Goal: Information Seeking & Learning: Get advice/opinions

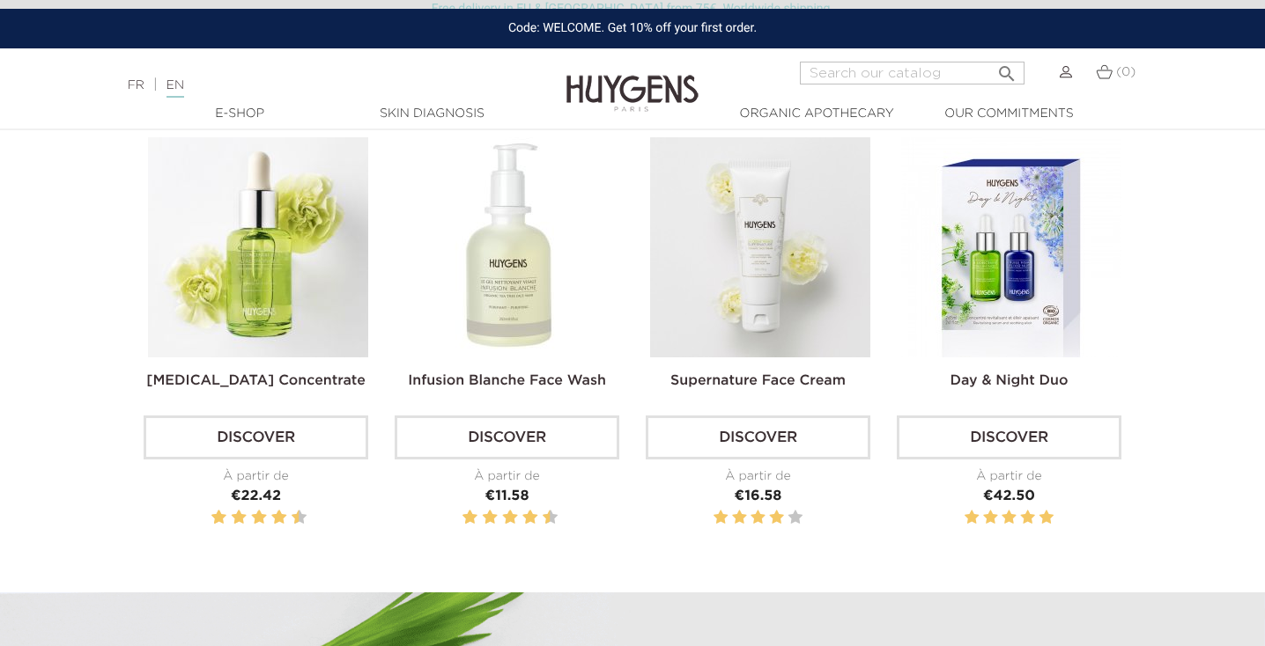
scroll to position [585, 0]
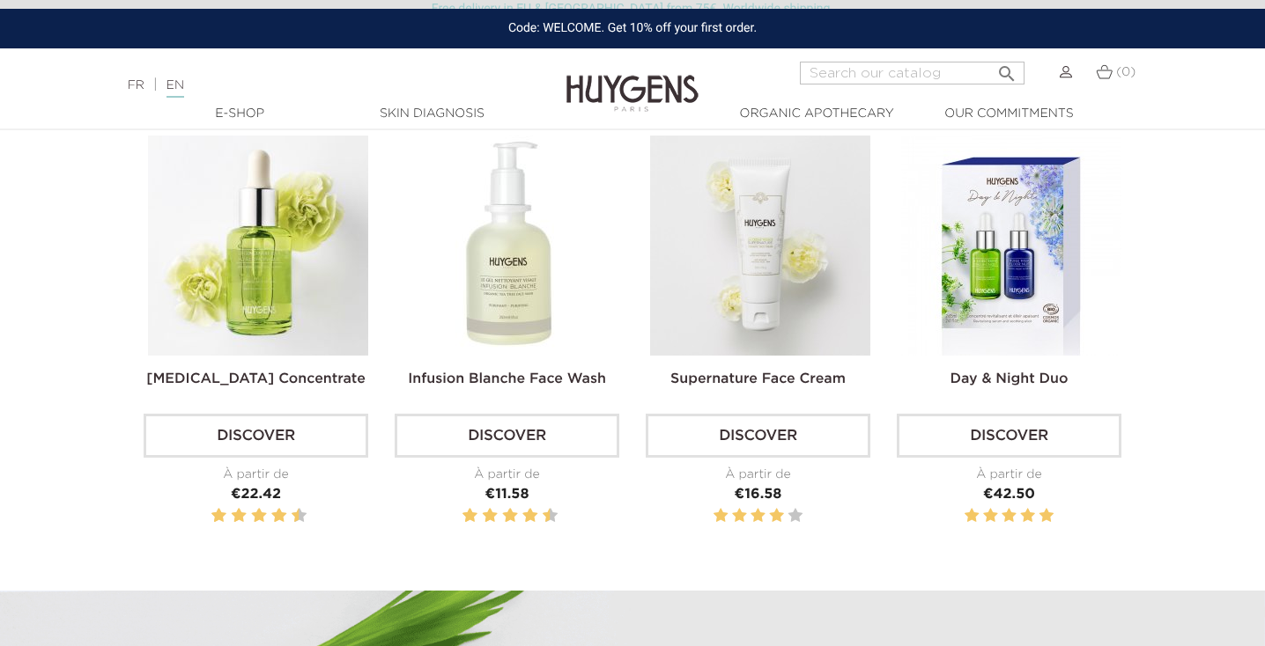
click at [250, 261] on img at bounding box center [258, 246] width 220 height 220
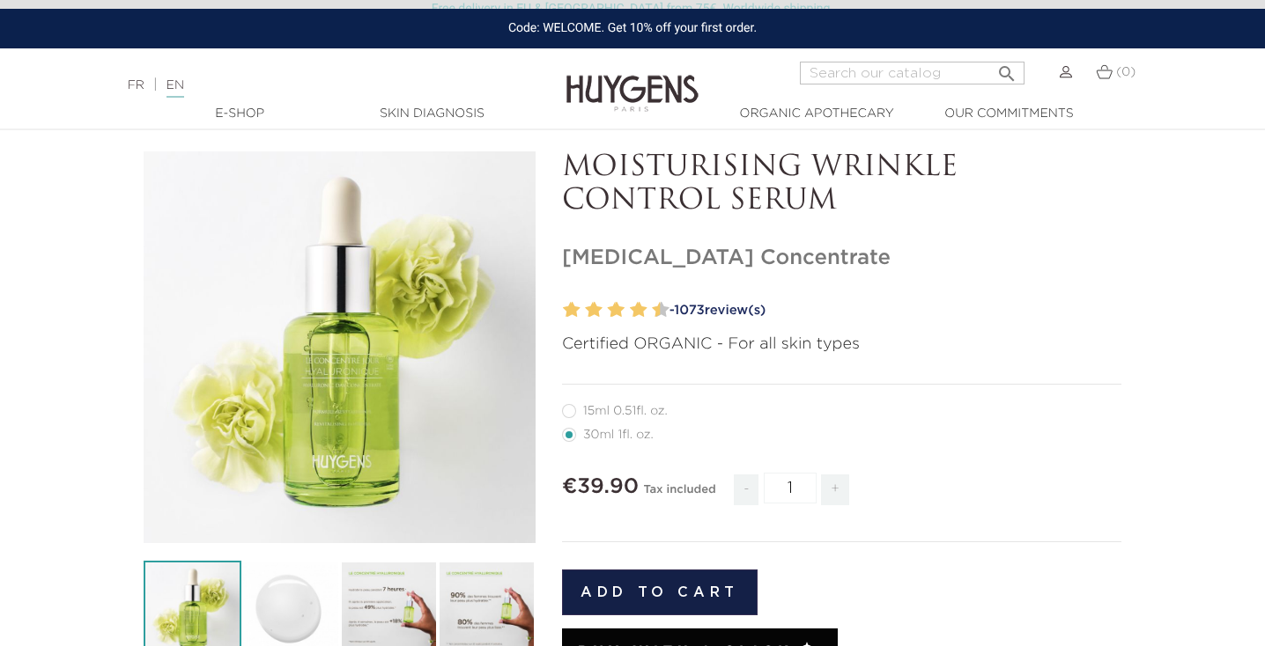
scroll to position [93, 0]
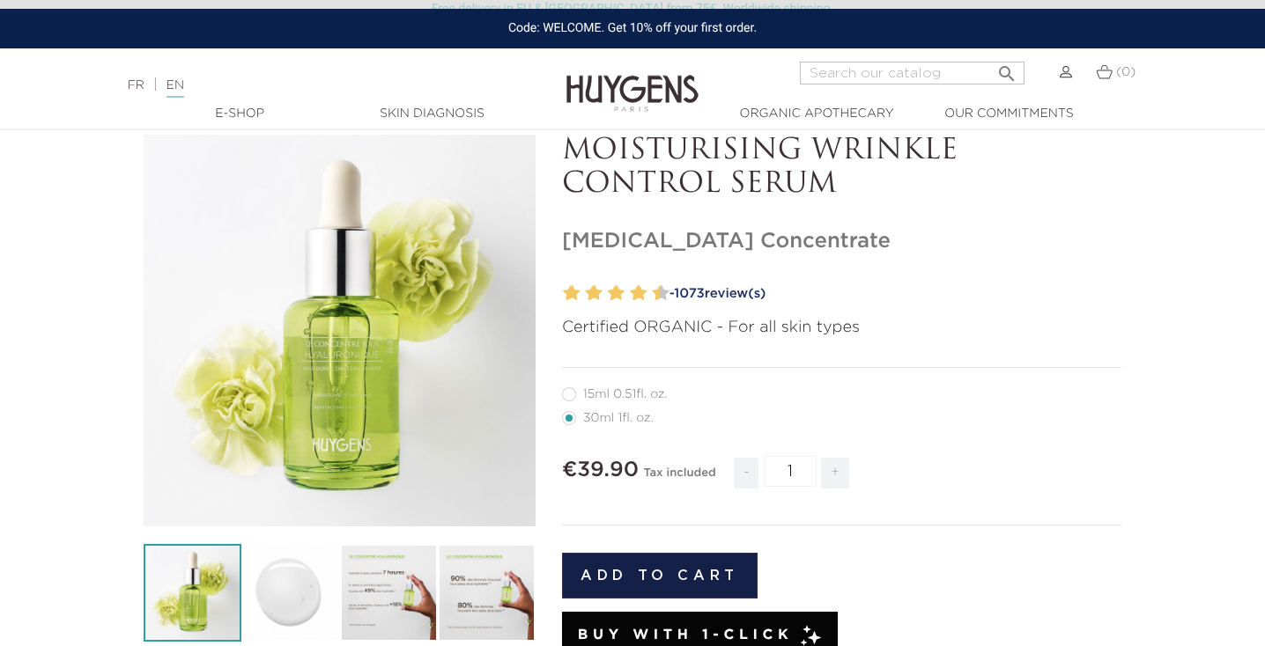
click at [586, 395] on label12"] "15ml 0.51fl. oz." at bounding box center [625, 395] width 127 height 14
radio input "true"
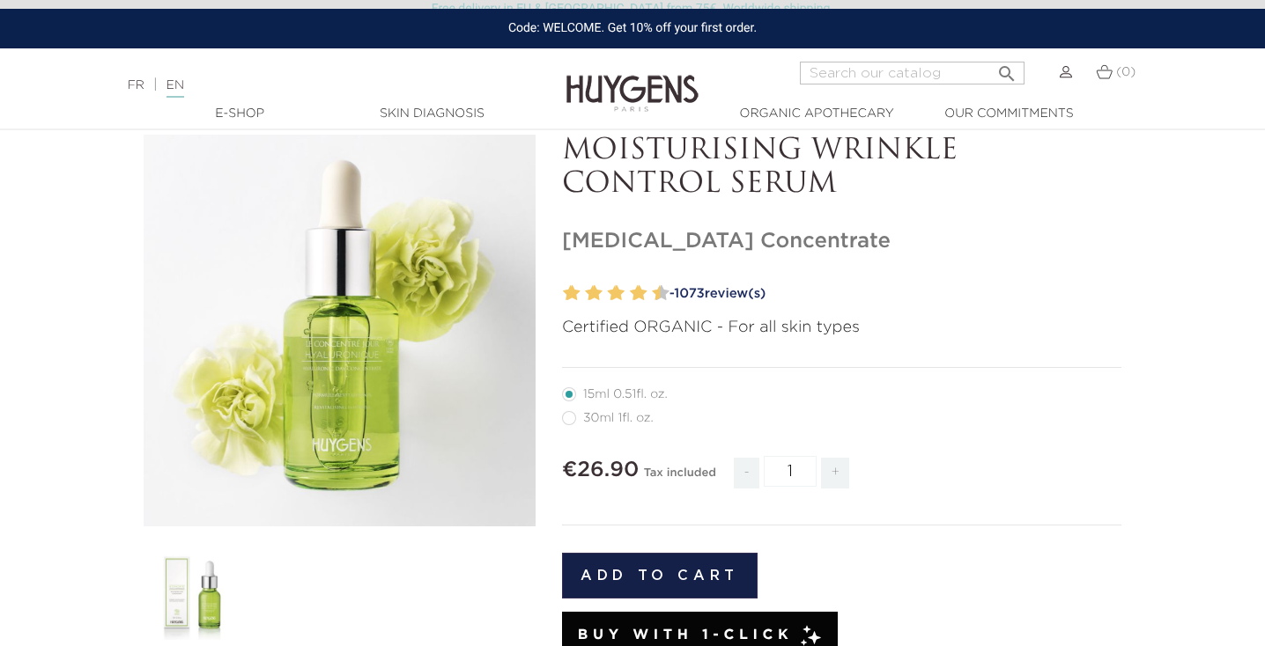
click at [577, 417] on label22"] "30ml 1fl. oz." at bounding box center [618, 418] width 113 height 14
radio input "true"
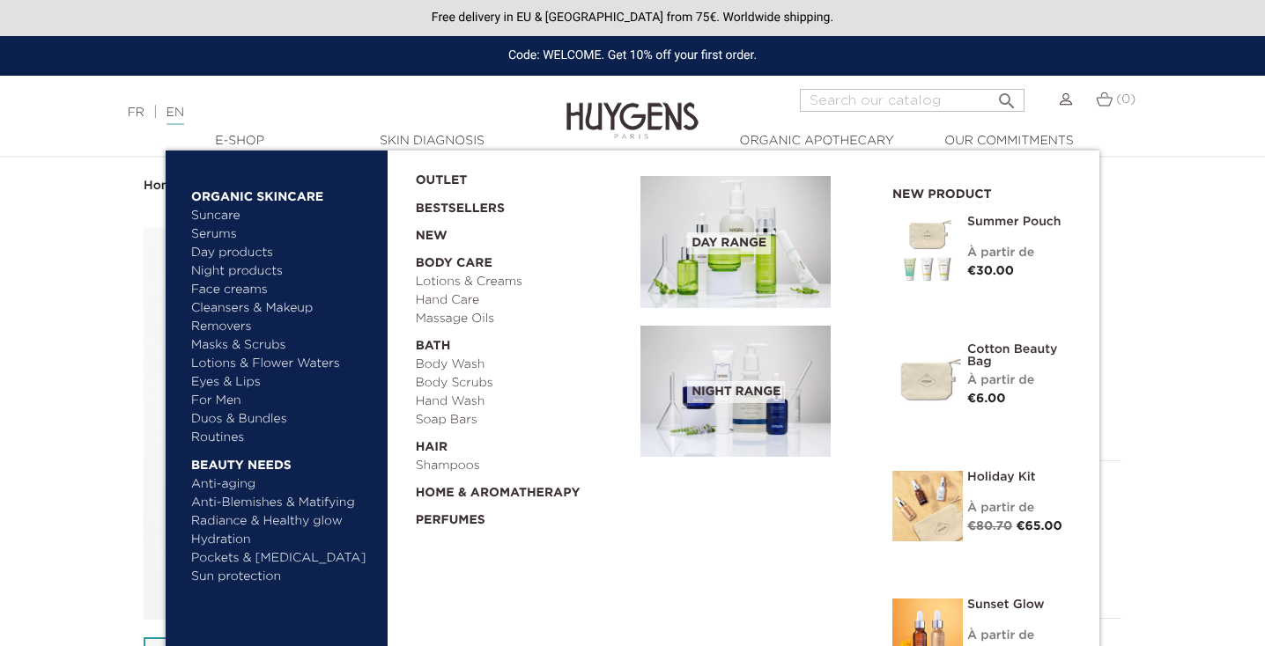
click at [231, 310] on link "Cleansers & Makeup Removers" at bounding box center [283, 317] width 184 height 37
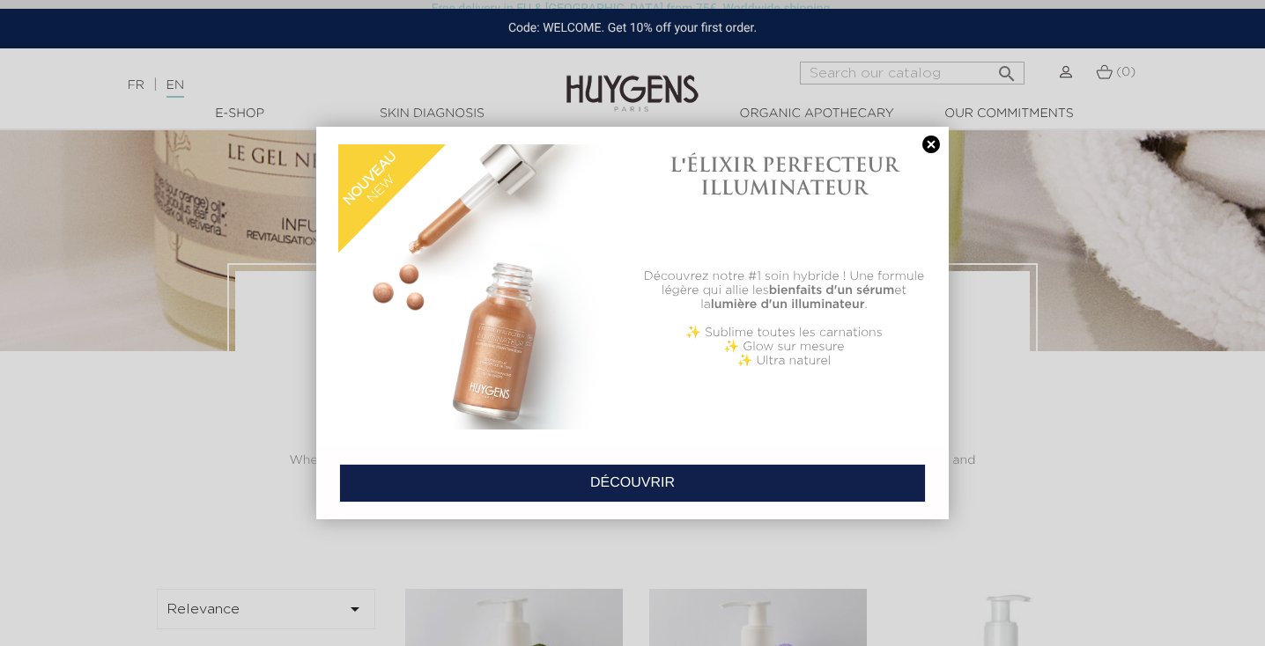
scroll to position [217, 0]
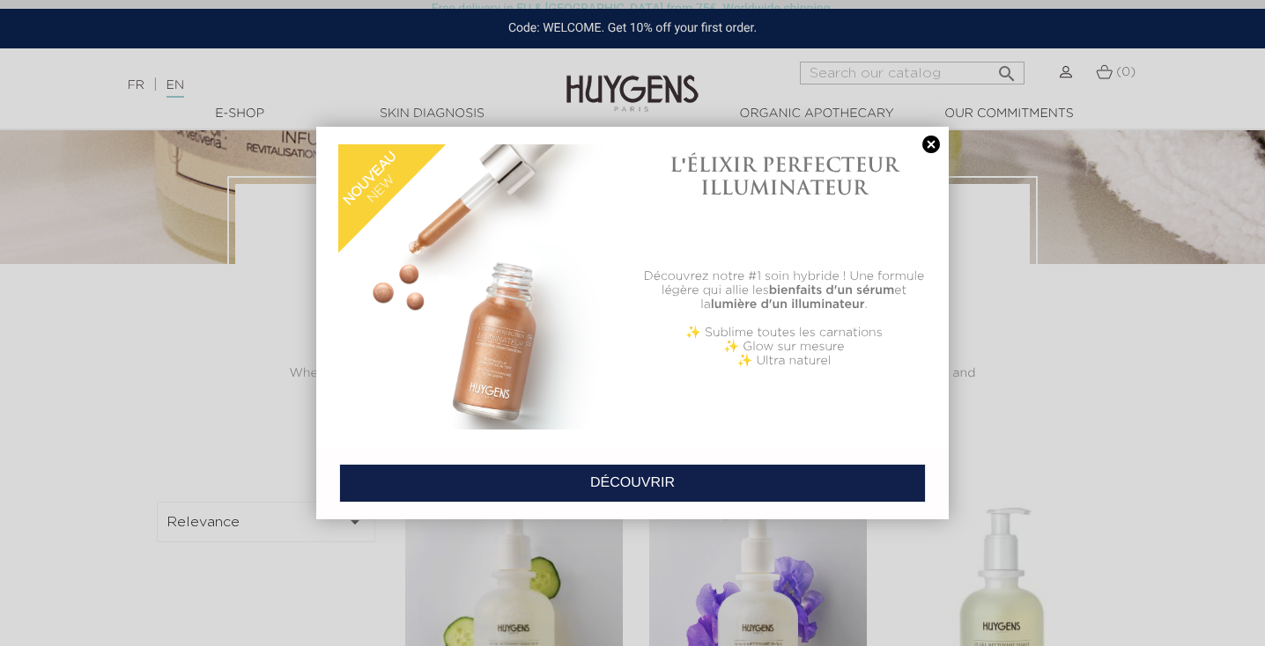
click at [931, 146] on link at bounding box center [931, 145] width 25 height 18
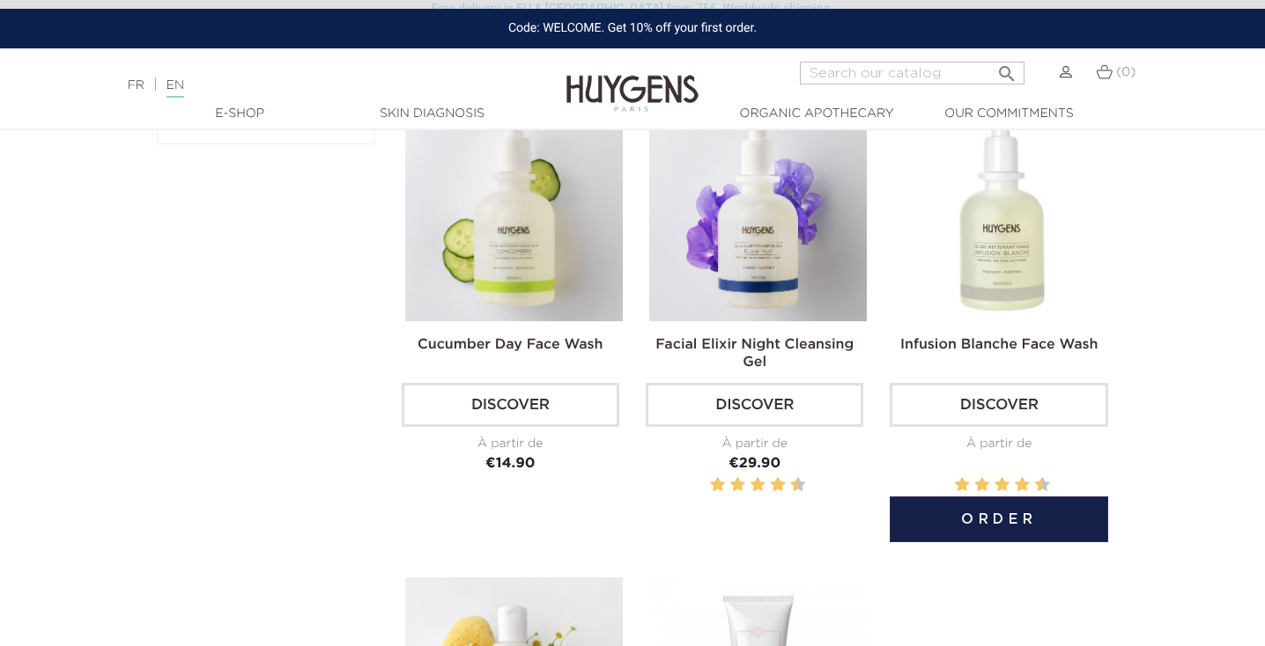
scroll to position [618, 0]
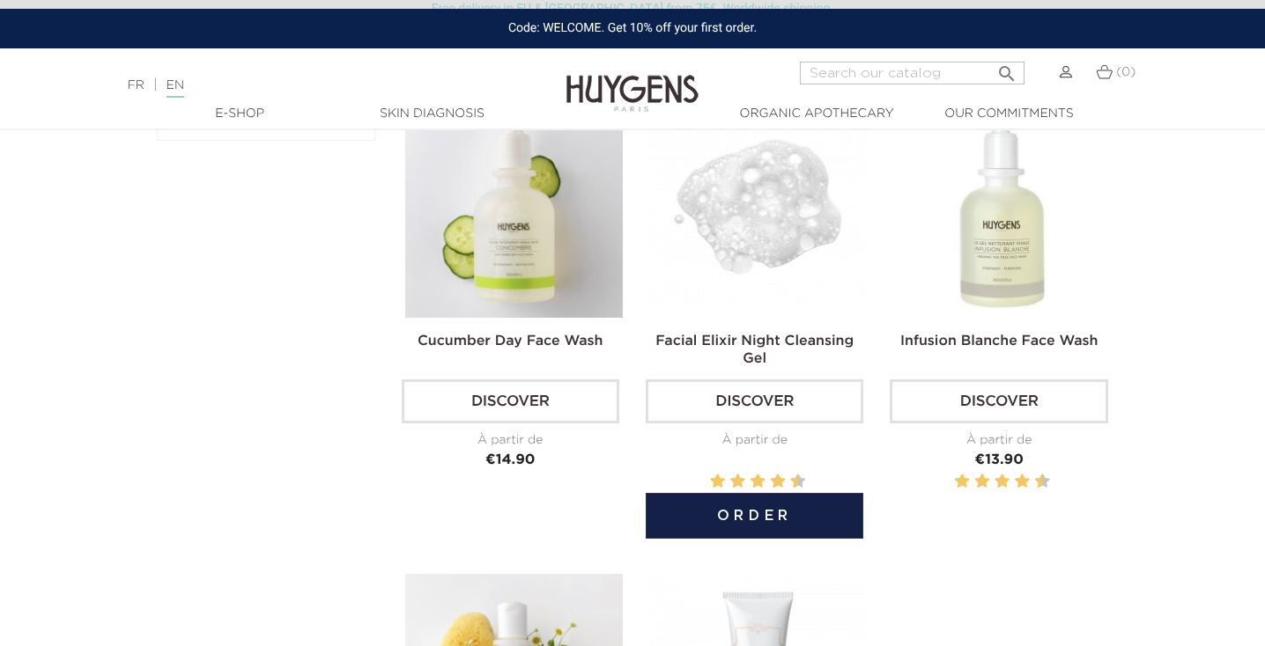
click at [750, 507] on button "Order" at bounding box center [755, 516] width 218 height 46
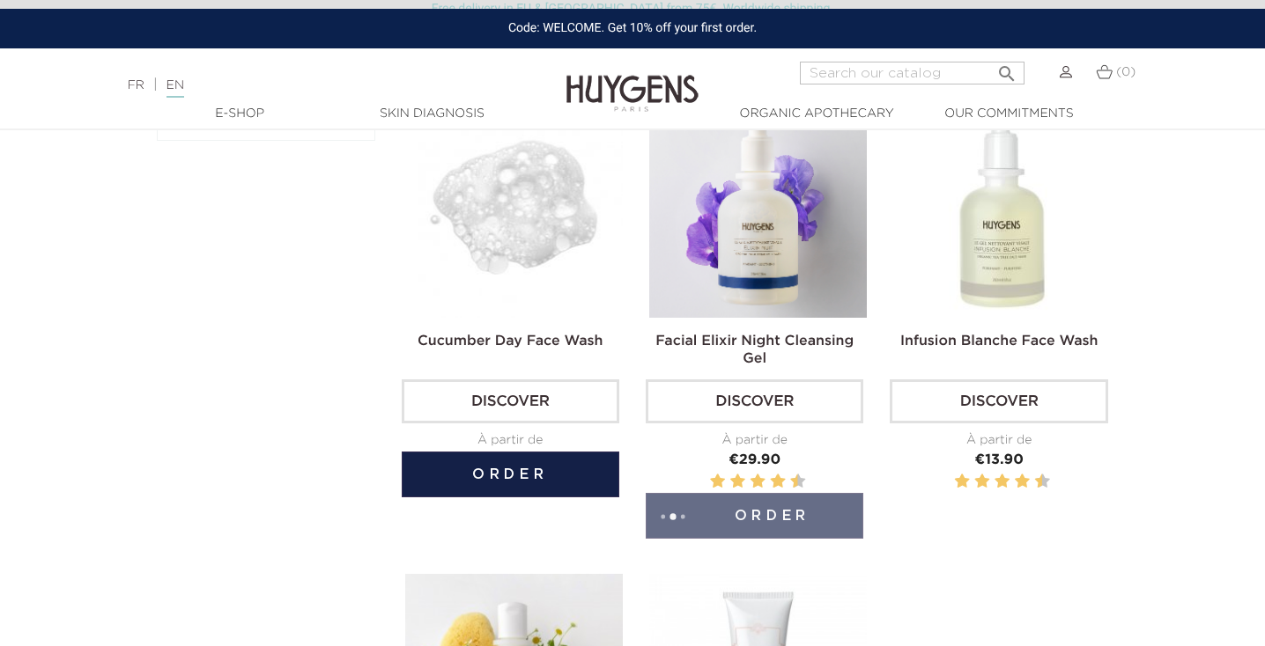
click at [522, 476] on button "Order" at bounding box center [511, 475] width 218 height 46
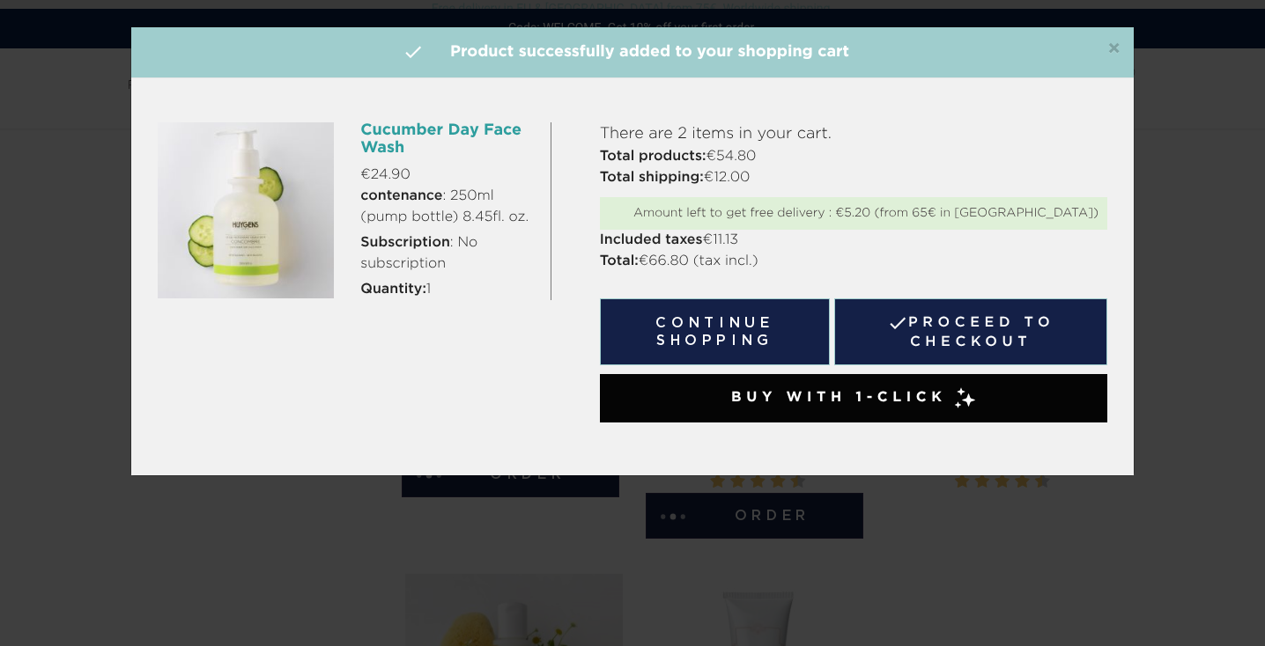
click at [1108, 46] on span "×" at bounding box center [1113, 49] width 13 height 21
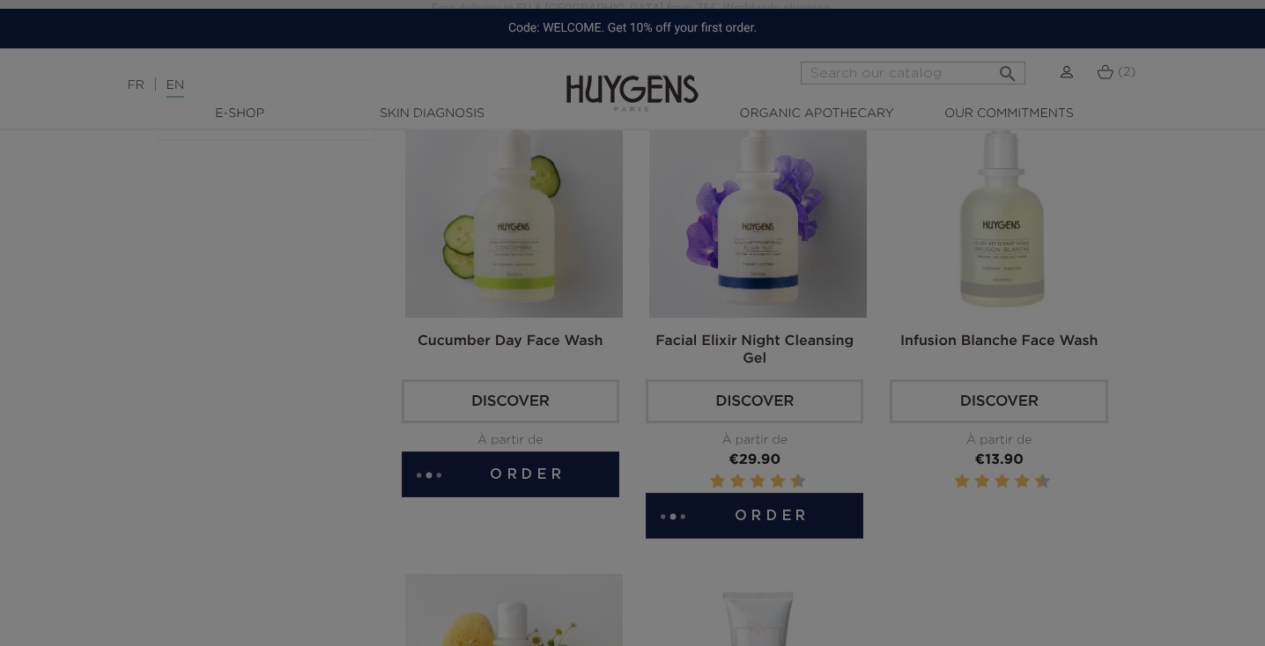
click at [1108, 77] on div at bounding box center [632, 323] width 1265 height 646
click at [1107, 77] on div at bounding box center [632, 323] width 1265 height 646
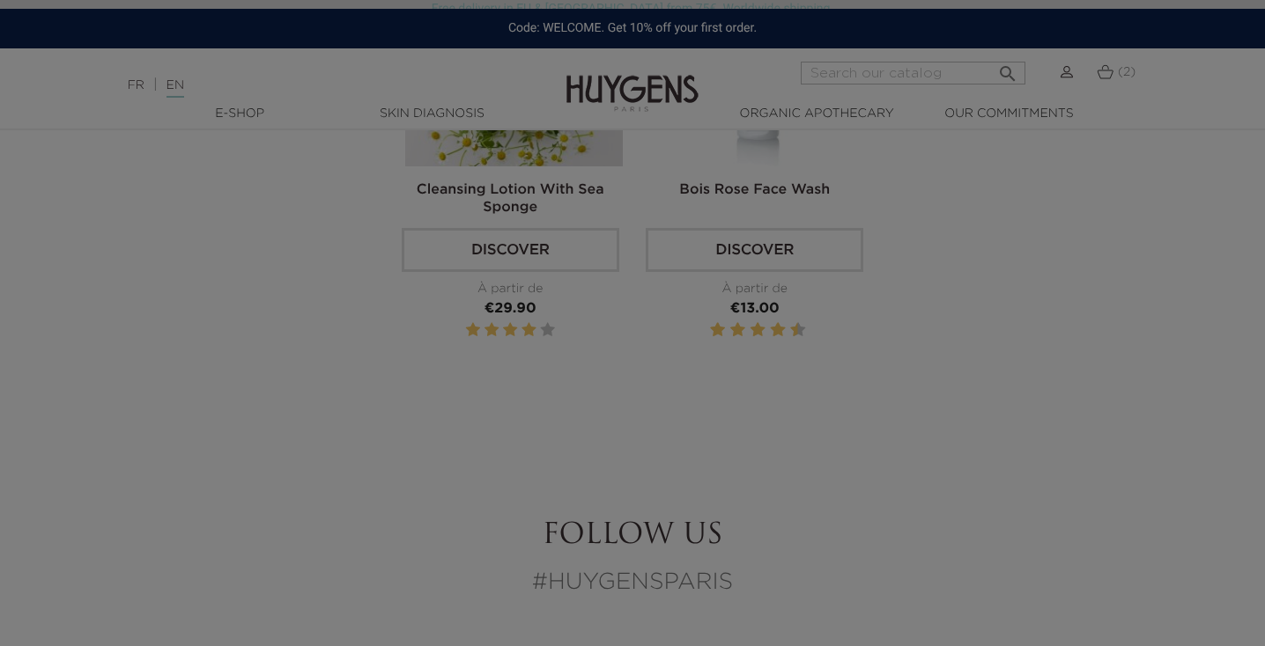
scroll to position [1174, 0]
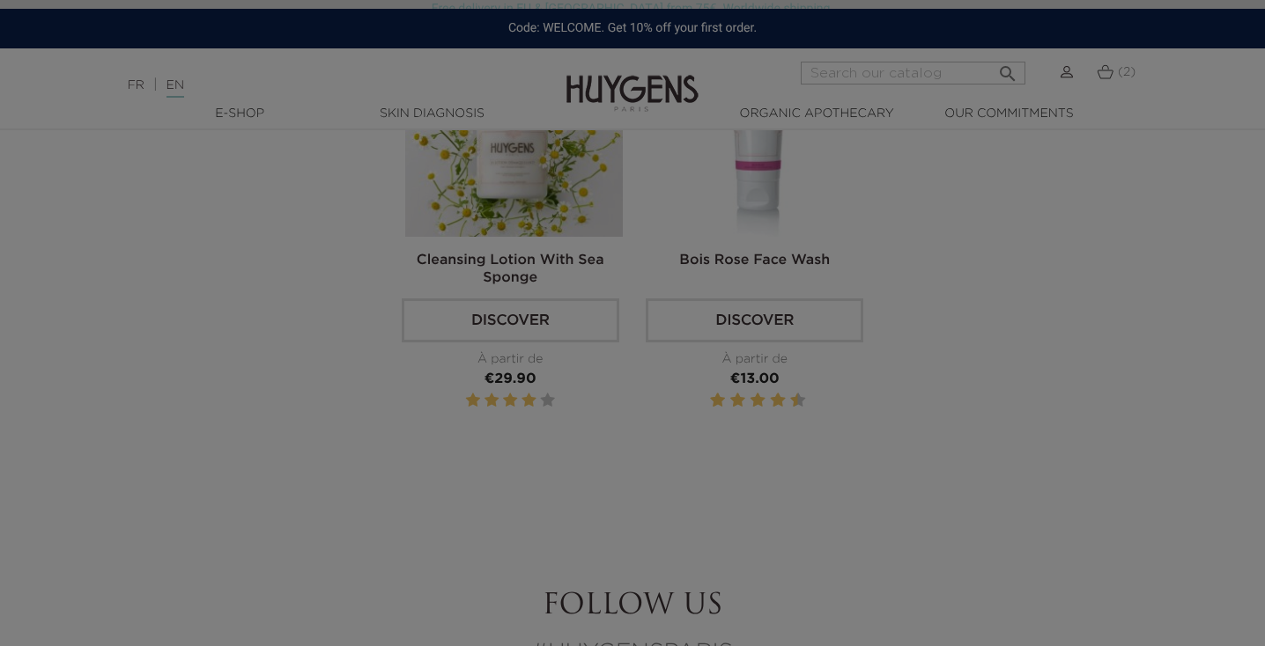
click at [967, 395] on div at bounding box center [632, 323] width 1265 height 646
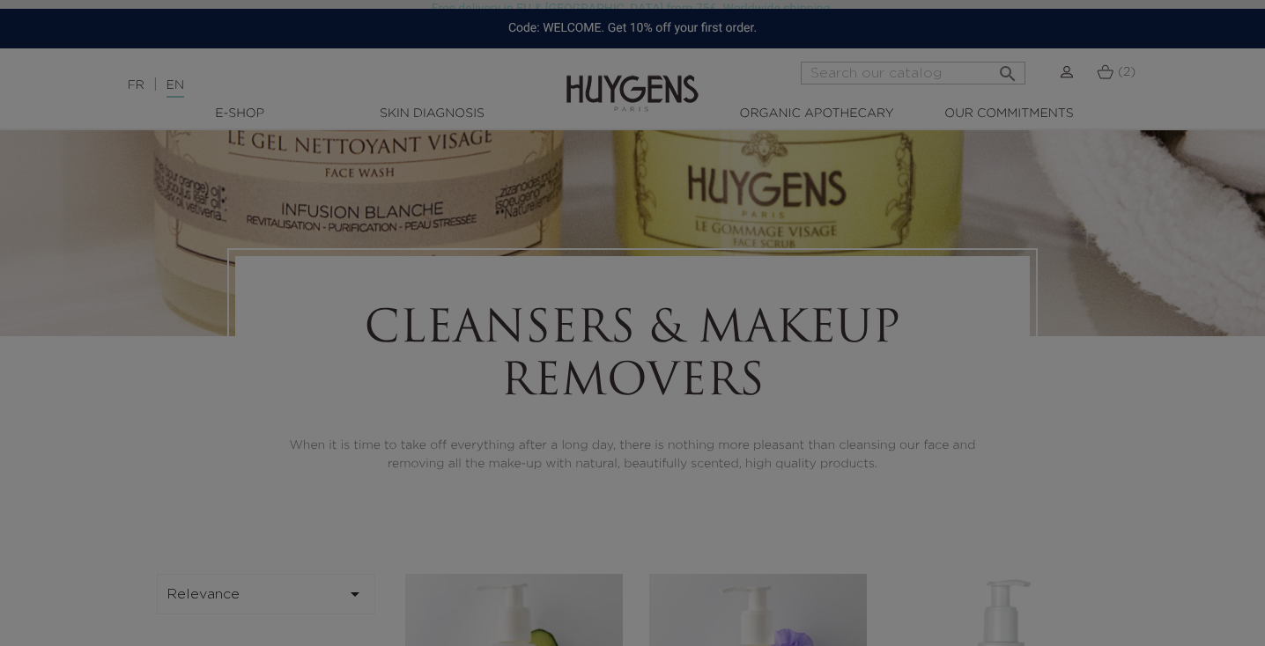
scroll to position [0, 0]
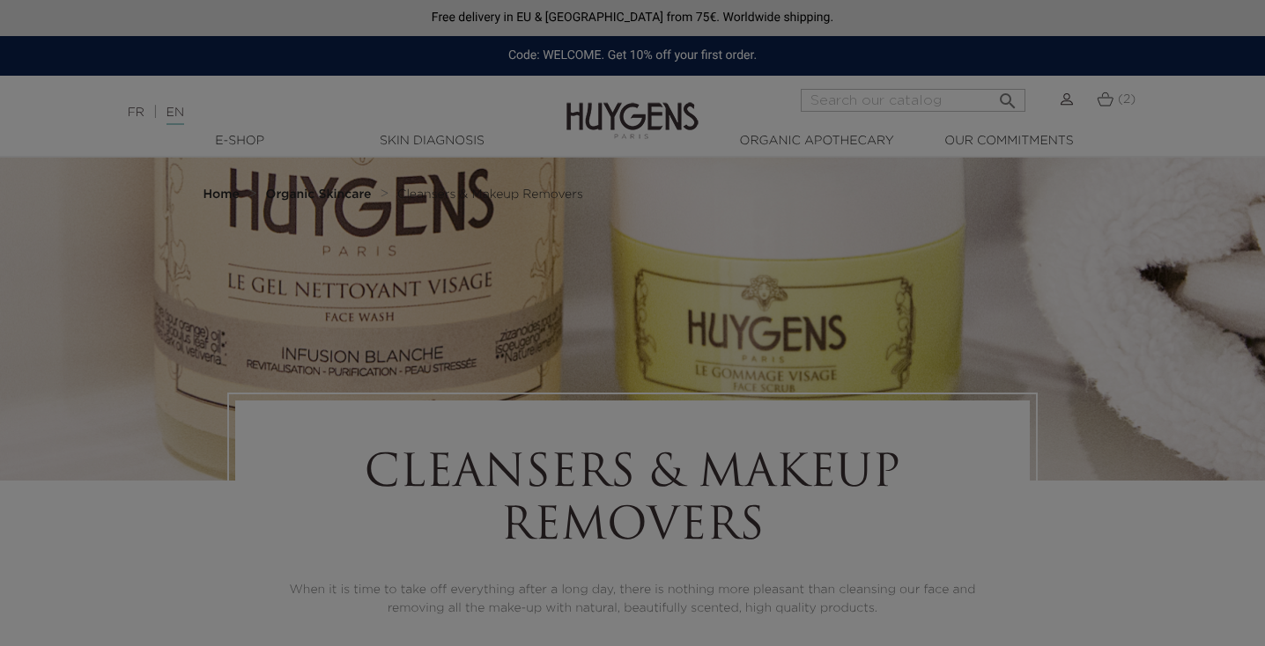
click at [1111, 96] on div at bounding box center [632, 323] width 1265 height 646
click at [1111, 98] on div at bounding box center [632, 323] width 1265 height 646
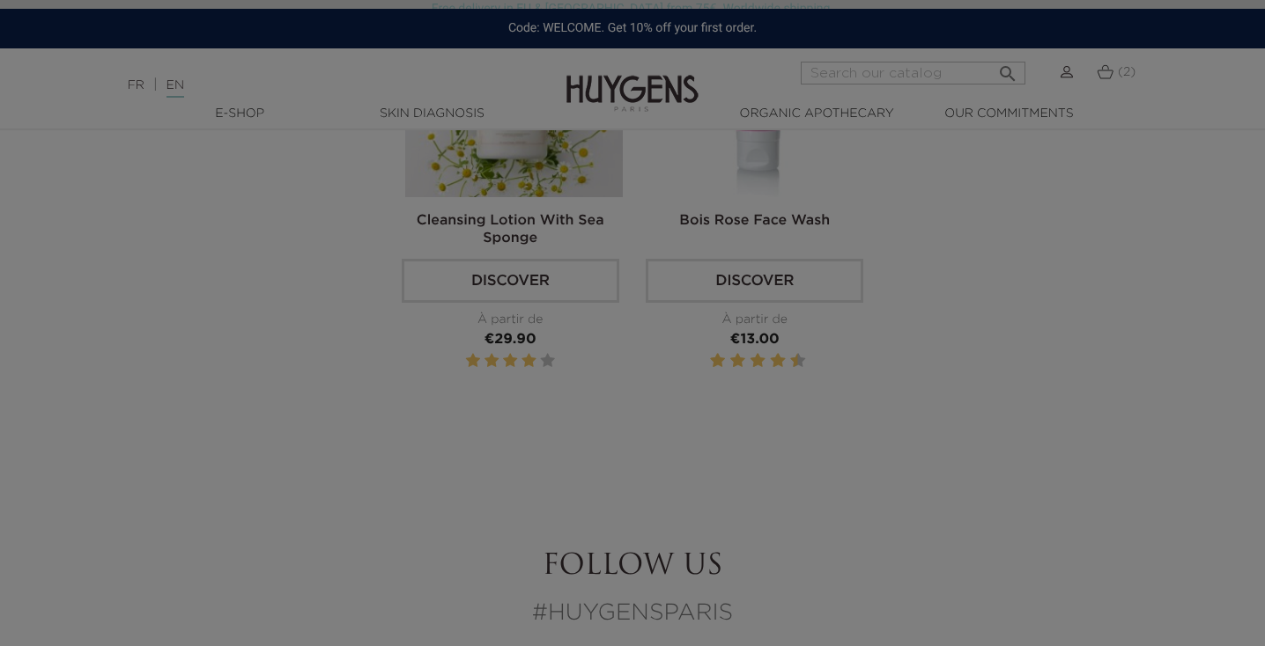
scroll to position [1238, 0]
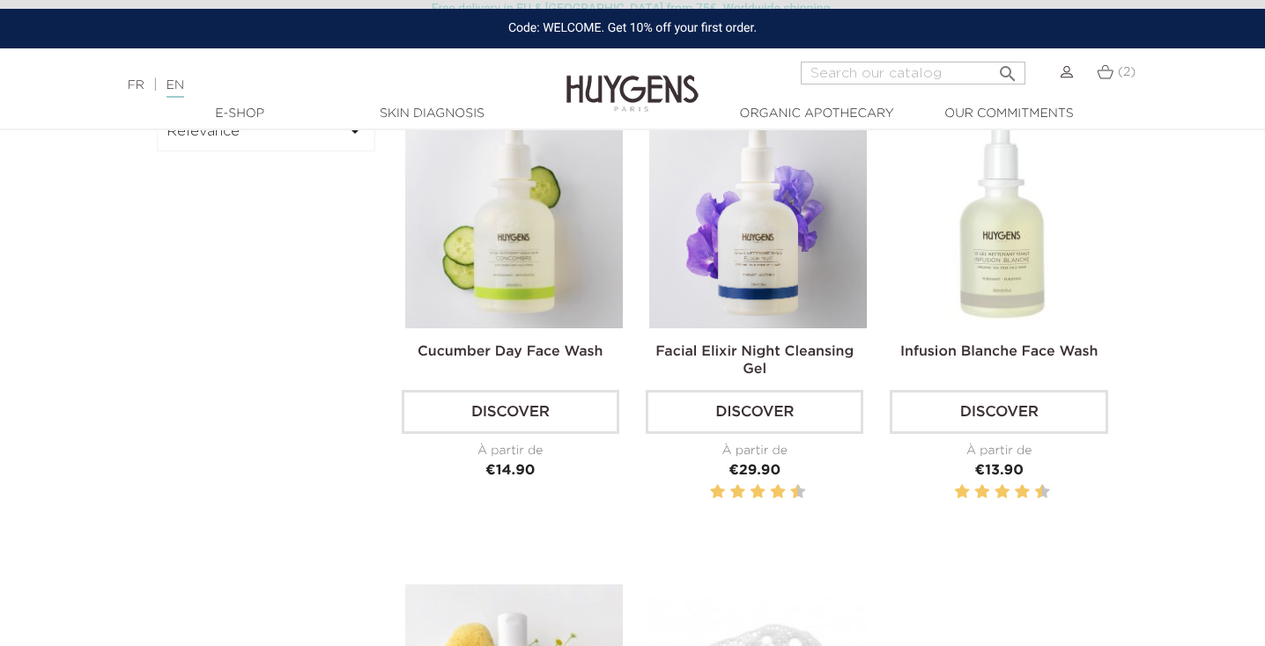
scroll to position [596, 0]
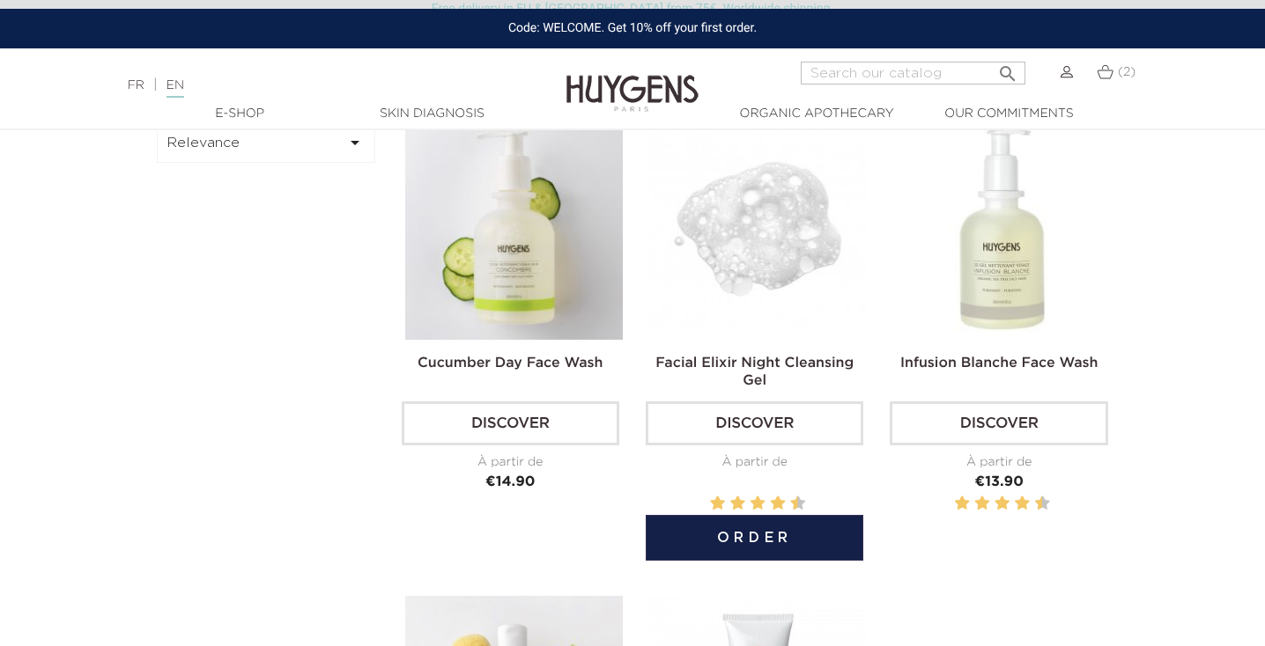
click at [768, 264] on img at bounding box center [758, 231] width 218 height 218
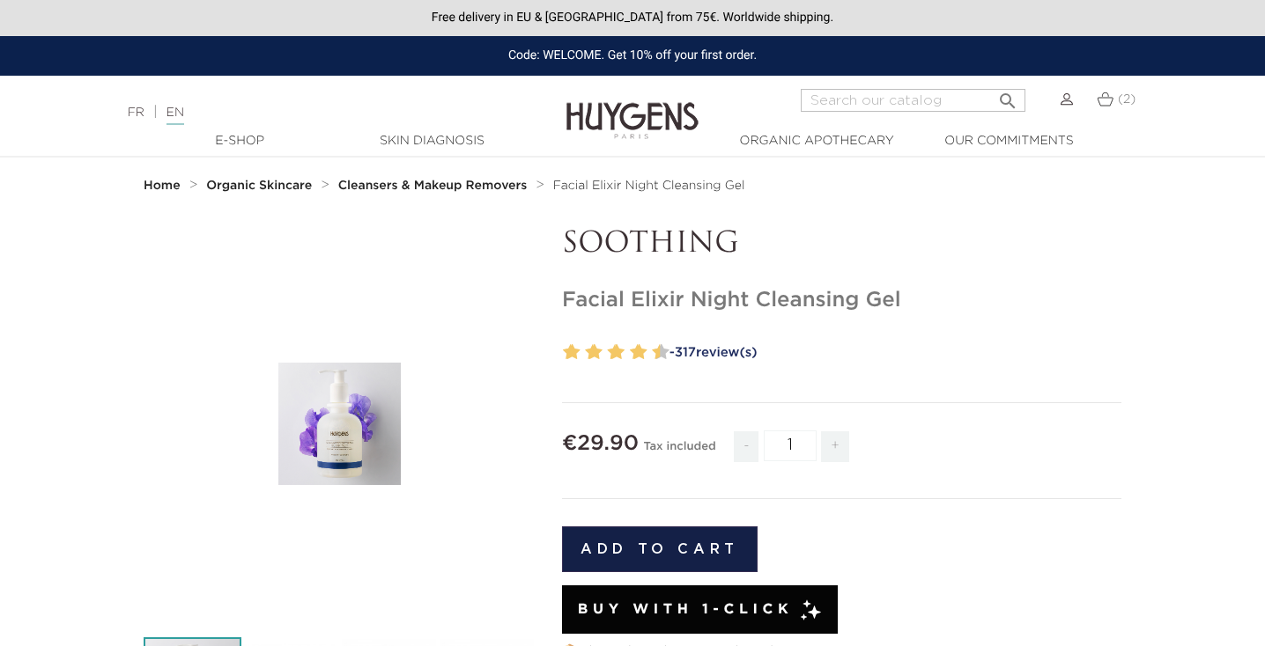
click at [712, 343] on link "- 317 review(s)" at bounding box center [892, 353] width 458 height 26
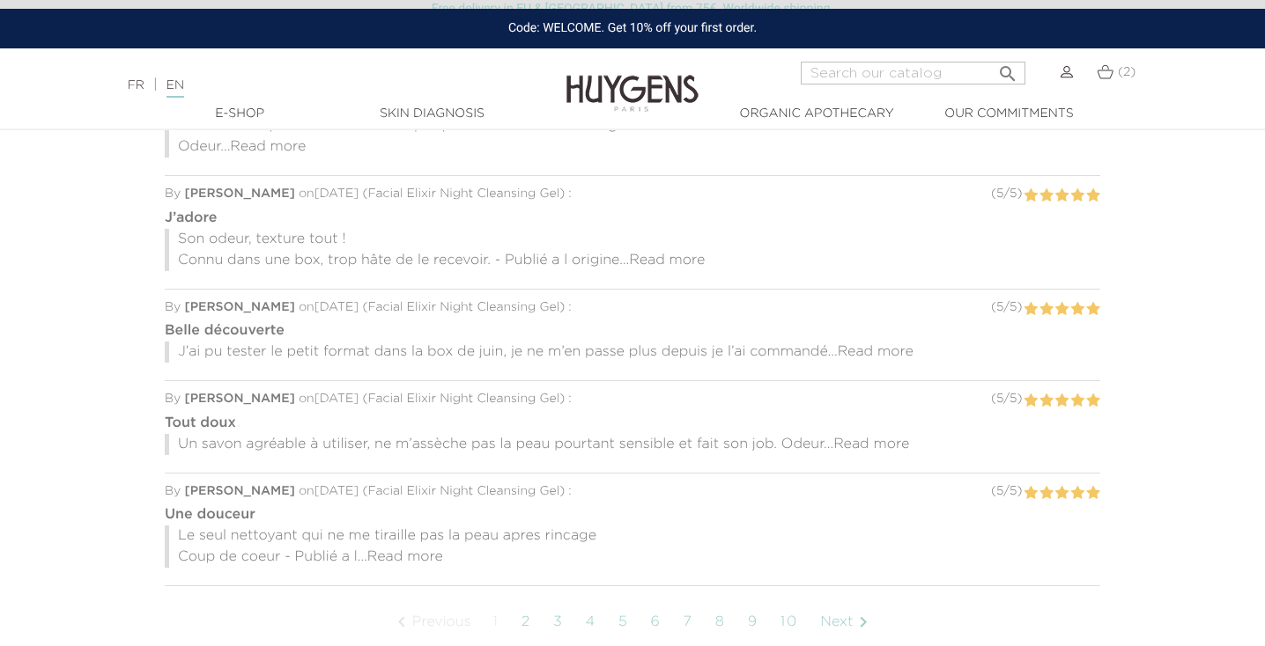
scroll to position [1224, 0]
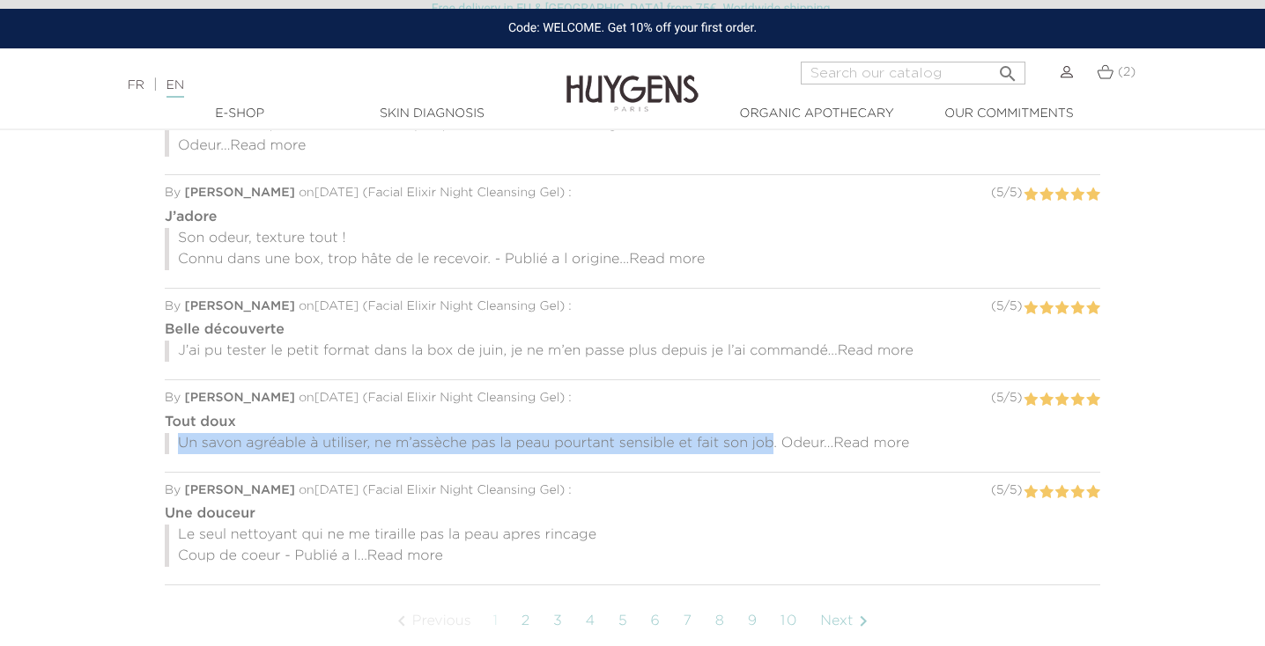
drag, startPoint x: 177, startPoint y: 435, endPoint x: 775, endPoint y: 447, distance: 598.2
click at [774, 447] on p "Un savon agréable à utiliser, ne m’assèche pas la peau pourtant sensible et fai…" at bounding box center [632, 443] width 935 height 21
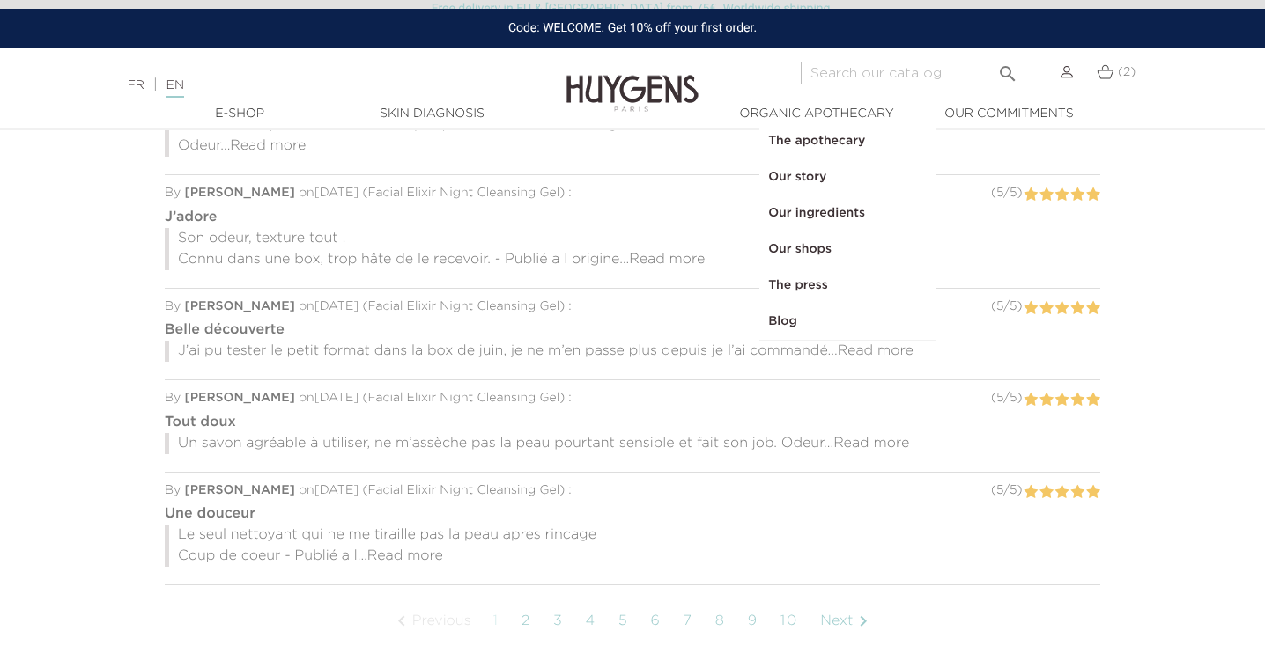
click at [100, 250] on section "HOW TO USE In the evening, take a small amount of product, gently massage onto …" at bounding box center [632, 273] width 1265 height 908
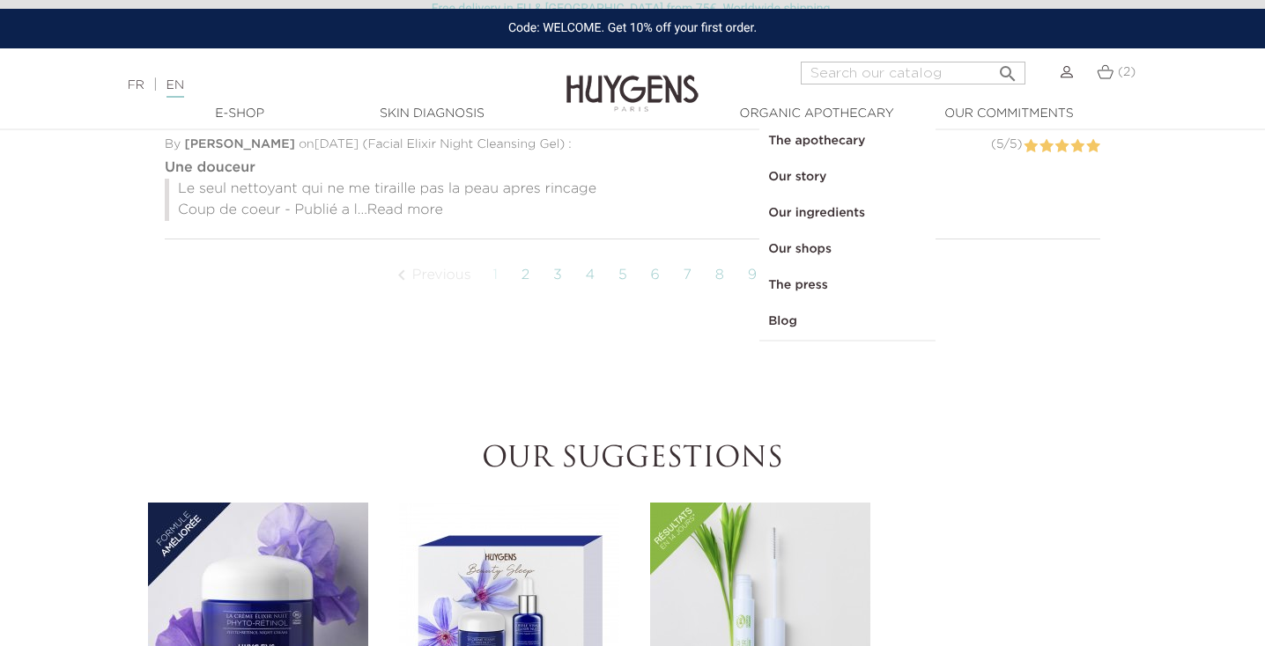
scroll to position [1556, 0]
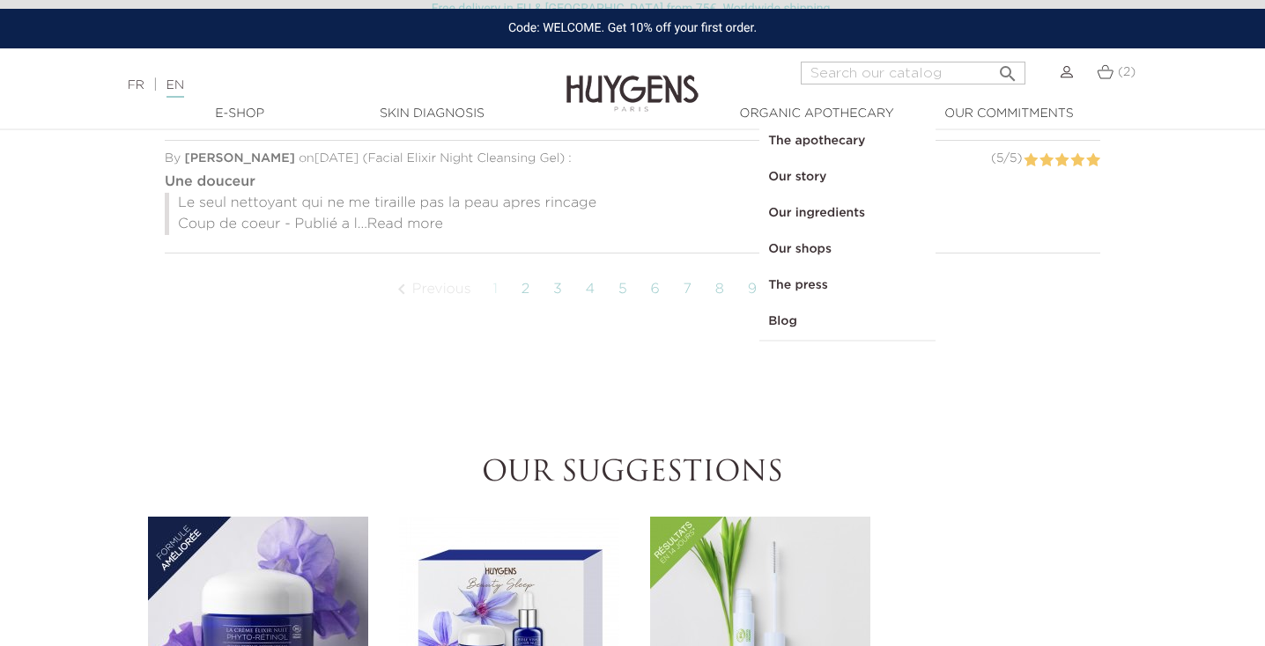
click at [557, 285] on link "3" at bounding box center [558, 290] width 28 height 44
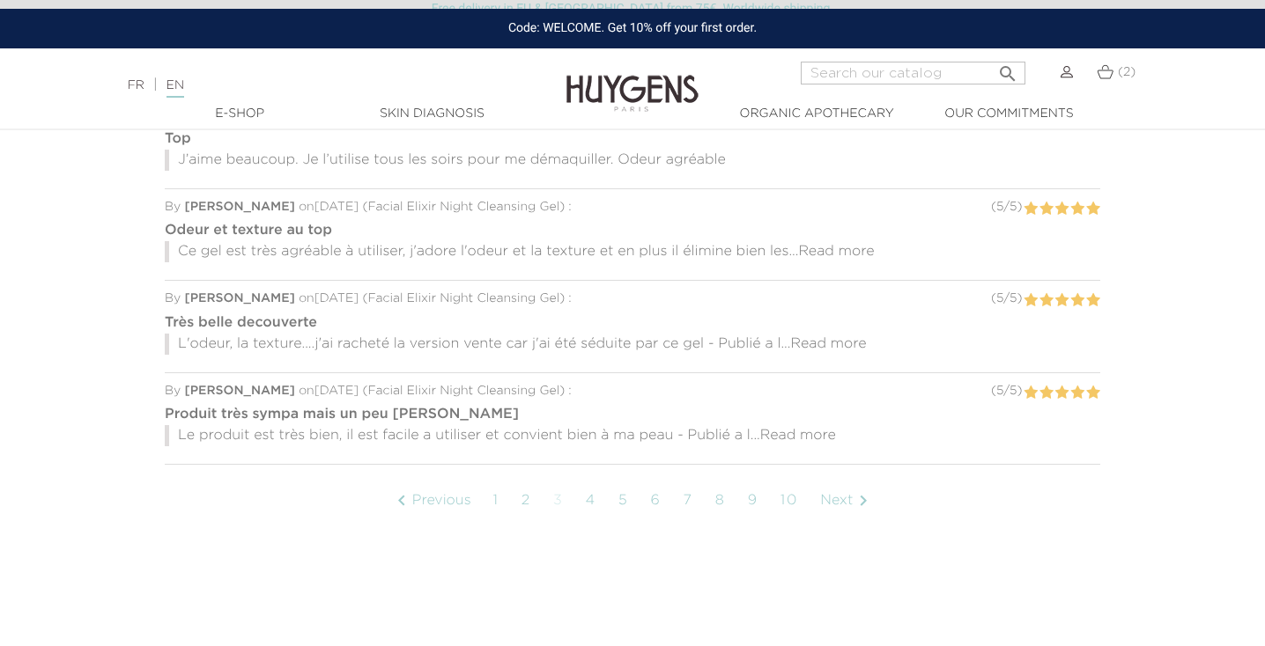
scroll to position [1284, 0]
click at [589, 497] on link "4" at bounding box center [590, 499] width 29 height 44
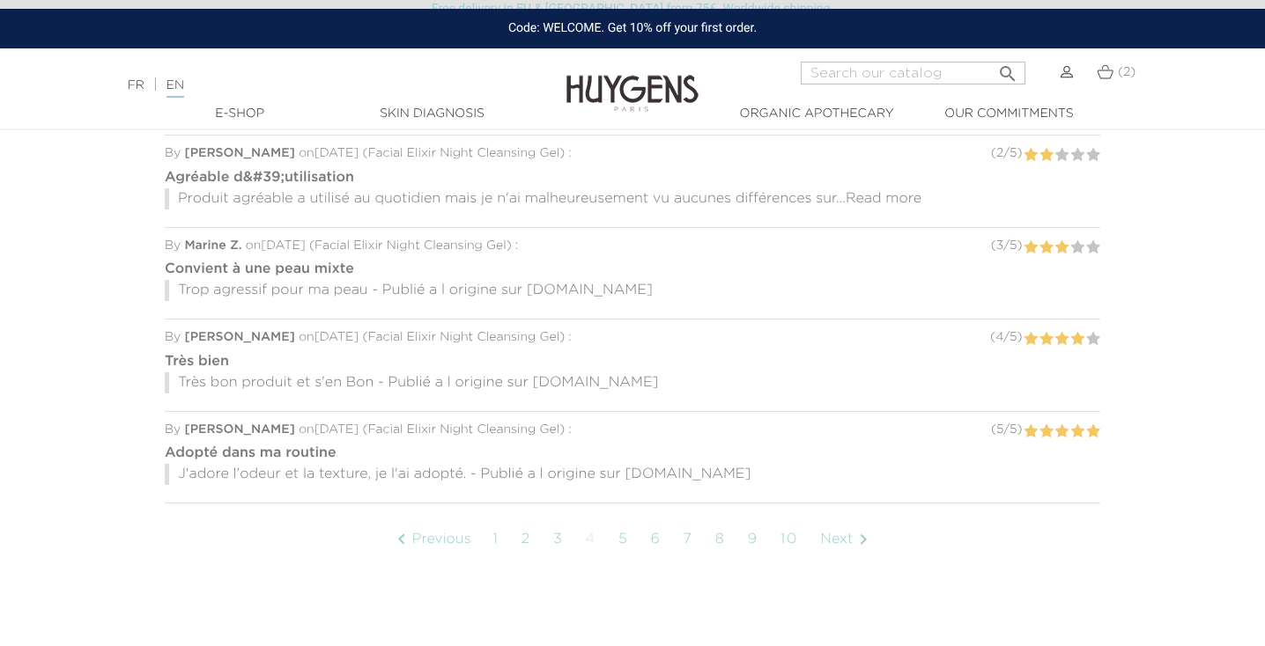
scroll to position [1242, 0]
click at [626, 537] on link "5" at bounding box center [624, 541] width 28 height 44
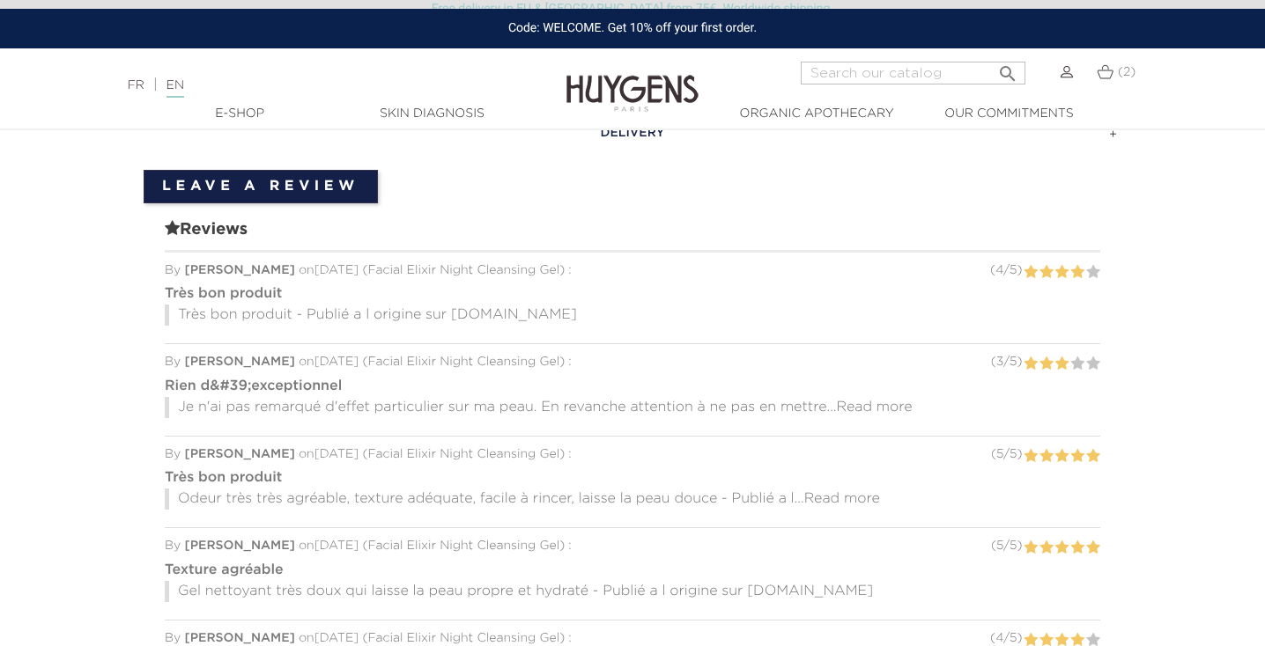
scroll to position [1138, 0]
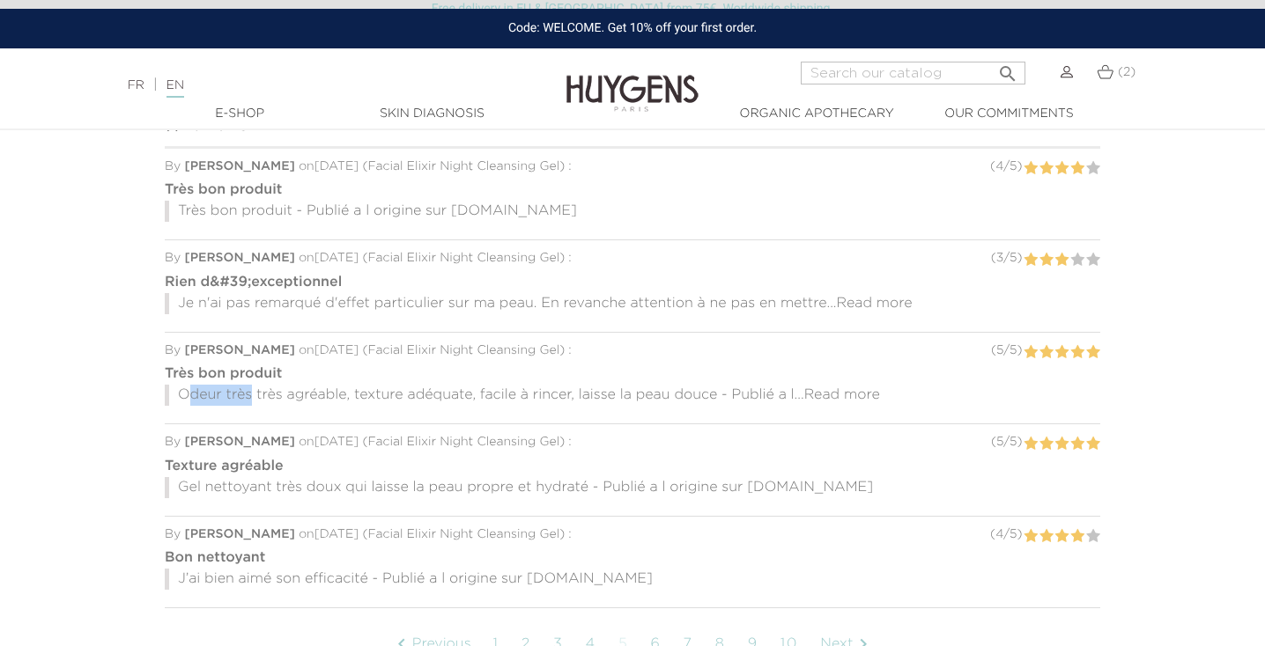
drag, startPoint x: 184, startPoint y: 388, endPoint x: 231, endPoint y: 385, distance: 46.8
click at [234, 385] on p "Odeur très très agréable, texture adéquate, facile à rincer, laisse la peau dou…" at bounding box center [632, 395] width 935 height 21
drag, startPoint x: 179, startPoint y: 391, endPoint x: 699, endPoint y: 388, distance: 520.5
click at [708, 390] on p "Odeur très très agréable, texture adéquate, facile à rincer, laisse la peau dou…" at bounding box center [632, 395] width 935 height 21
click at [699, 388] on p "Odeur très très agréable, texture adéquate, facile à rincer, laisse la peau dou…" at bounding box center [632, 395] width 935 height 21
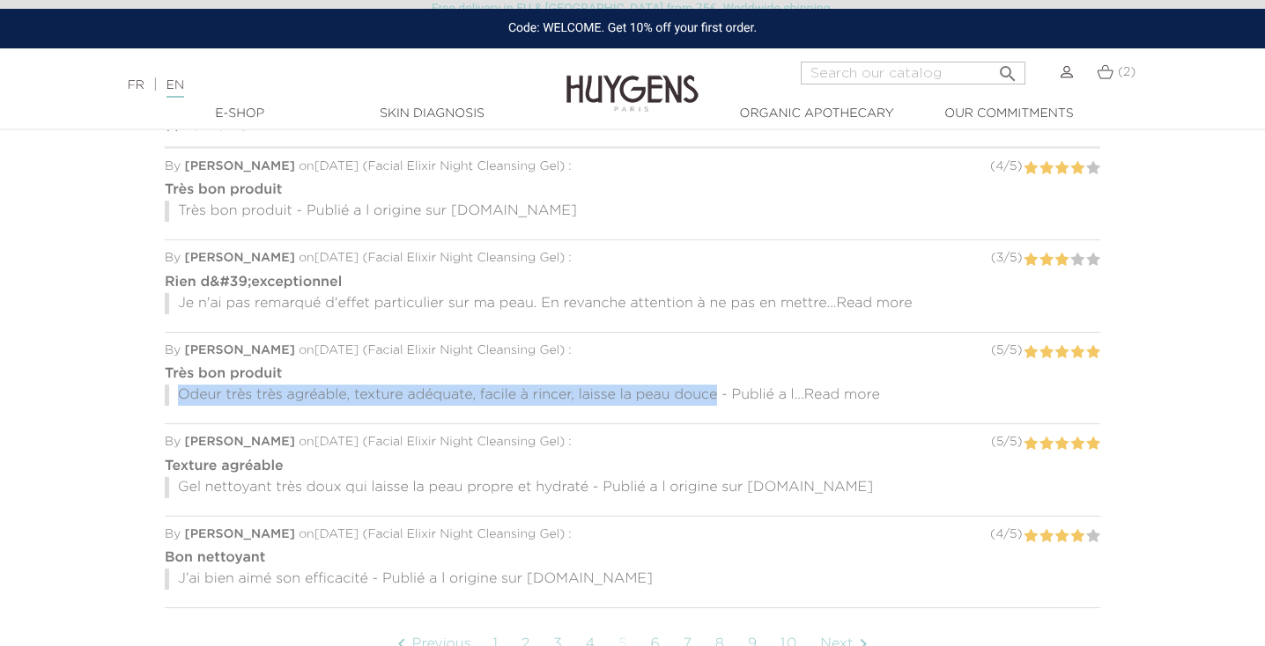
drag, startPoint x: 714, startPoint y: 393, endPoint x: 150, endPoint y: 399, distance: 564.6
click at [150, 399] on div "Reviews By Laurana M. on 23 July 2023 ( Facial Elixir Night Cleansing Gel ) : (…" at bounding box center [633, 401] width 978 height 602
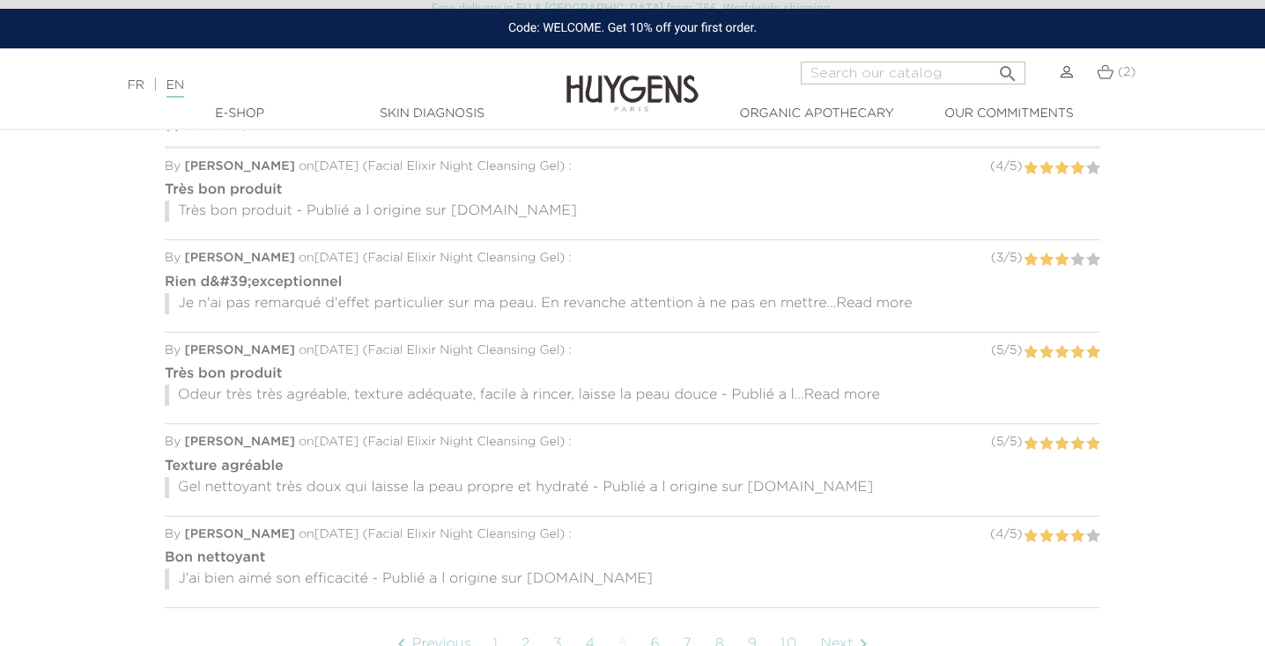
click at [1218, 285] on section "HOW TO USE In the evening, take a small amount of product, gently massage onto …" at bounding box center [632, 328] width 1265 height 845
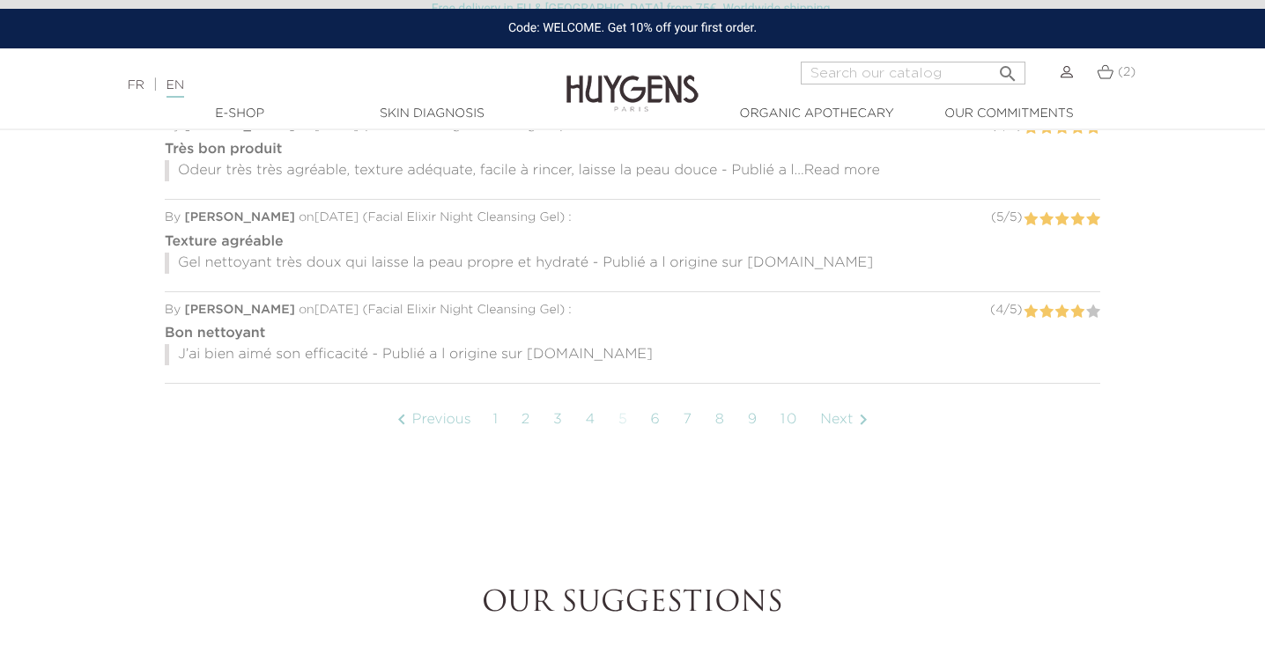
scroll to position [1286, 0]
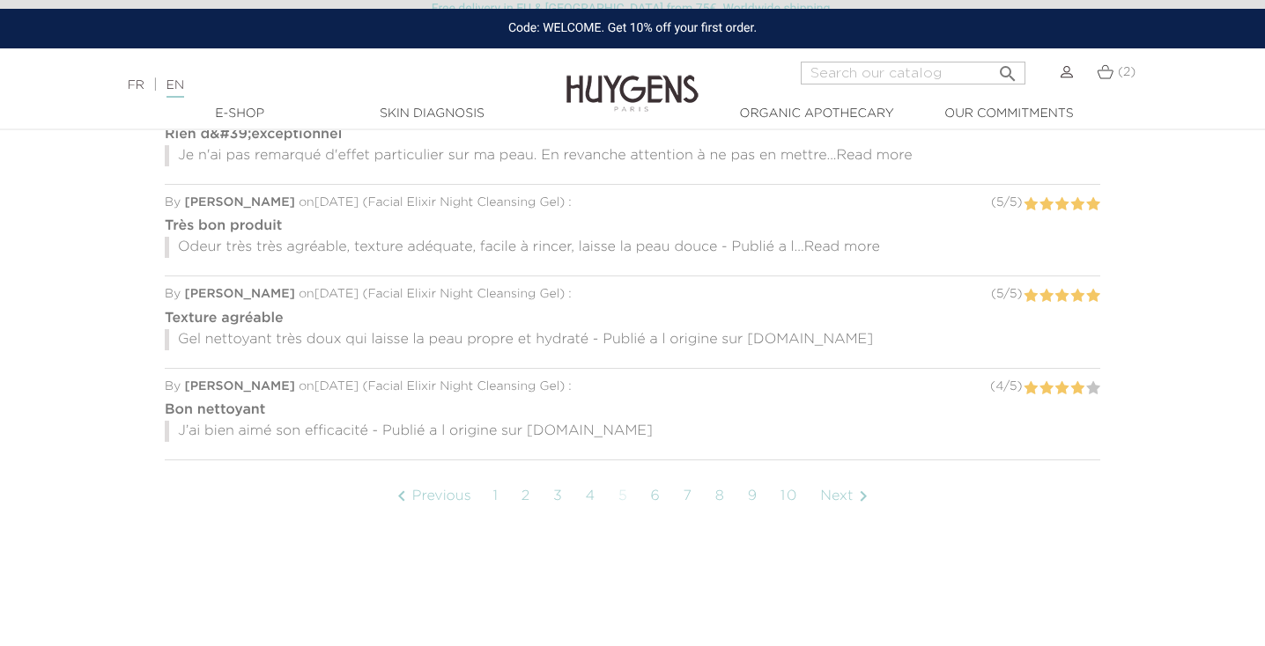
click at [525, 490] on link "2" at bounding box center [526, 497] width 27 height 44
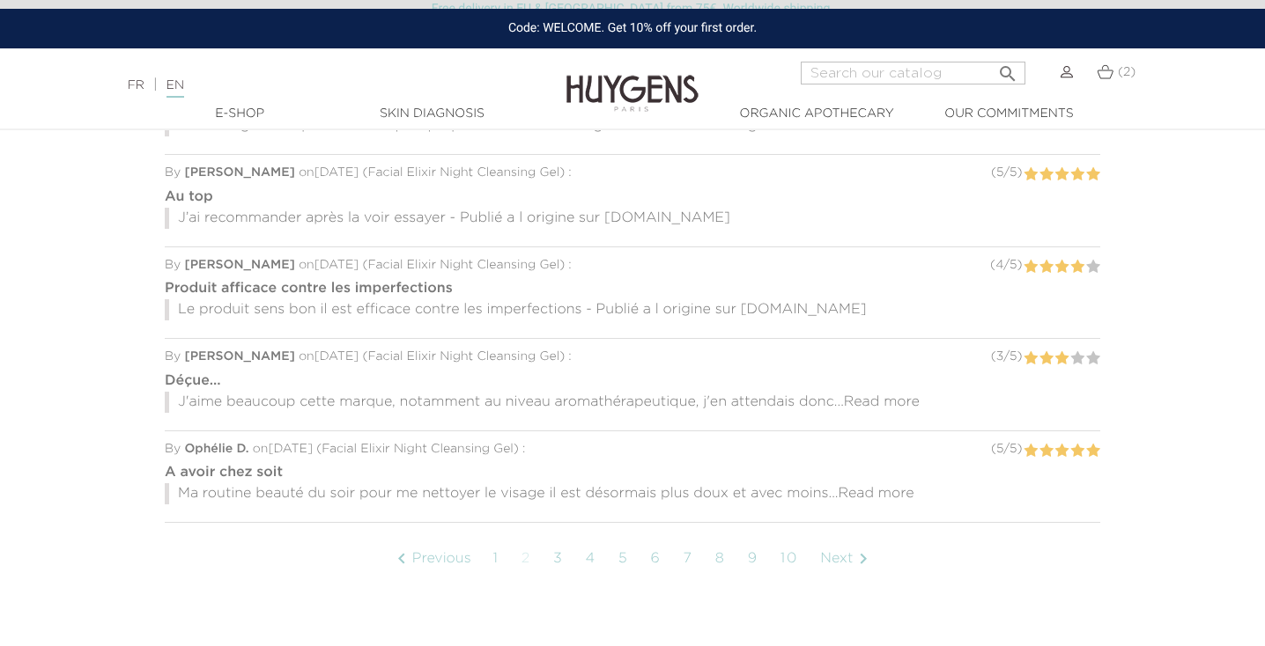
scroll to position [1271, 0]
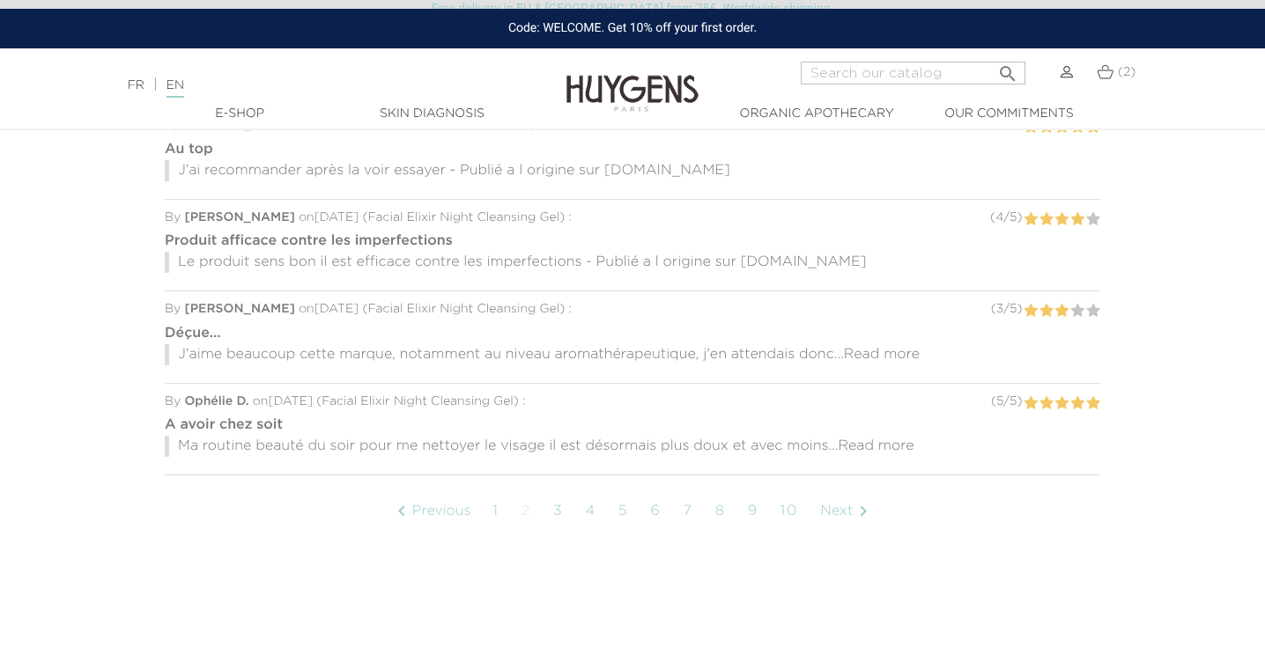
click at [884, 440] on span "Read more" at bounding box center [877, 447] width 76 height 14
click at [661, 530] on link "6" at bounding box center [655, 533] width 28 height 44
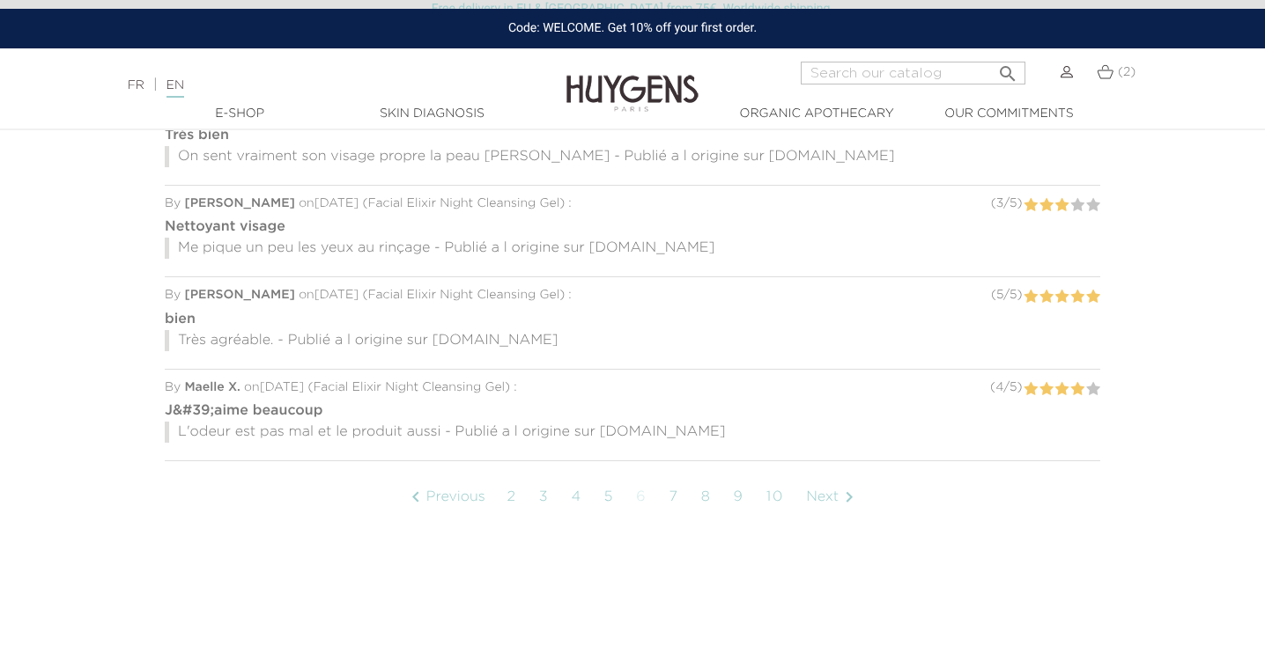
scroll to position [1286, 0]
click at [191, 428] on p "L'odeur est pas mal et le produit aussi - Publié a l origine sur [DOMAIN_NAME]" at bounding box center [632, 431] width 935 height 21
drag, startPoint x: 178, startPoint y: 429, endPoint x: 436, endPoint y: 432, distance: 258.1
click at [438, 432] on p "L'odeur est pas mal et le produit aussi - Publié a l origine sur [DOMAIN_NAME]" at bounding box center [632, 431] width 935 height 21
click at [494, 447] on div "By Maelle X. on [DATE] ( Facial Elixir Night Cleansing Gel ) : ( 4 / 5 ) J&#39;…" at bounding box center [632, 415] width 935 height 92
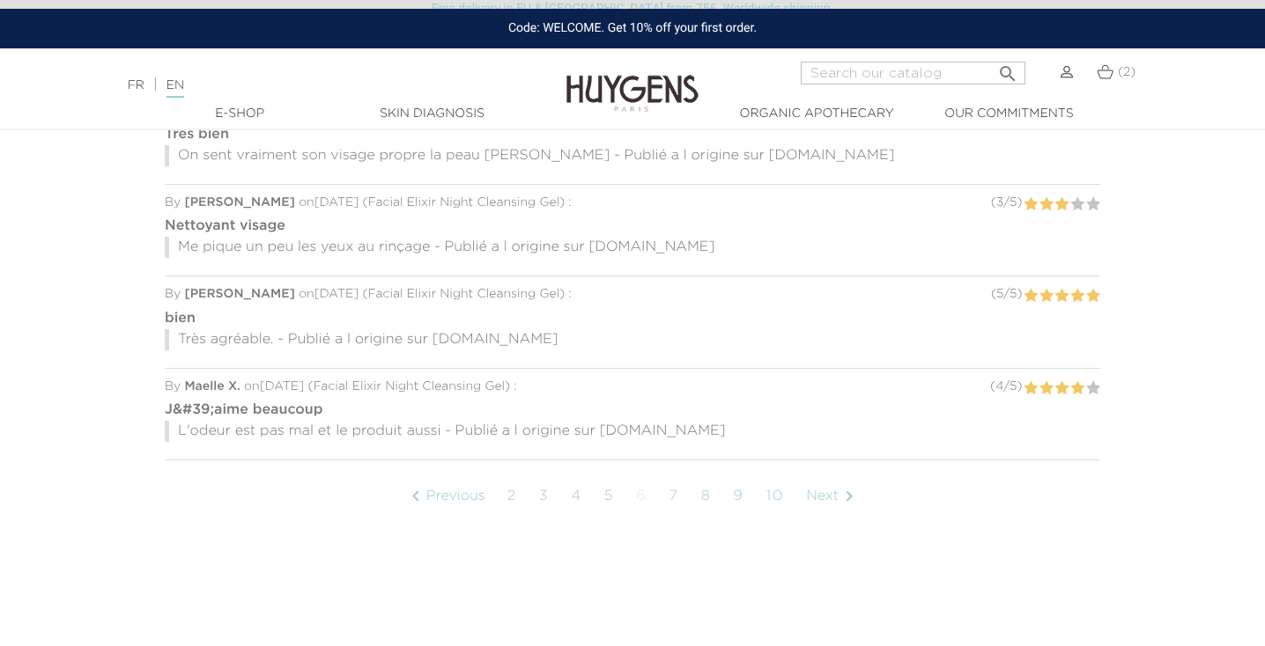
click at [671, 488] on link "7" at bounding box center [673, 497] width 27 height 44
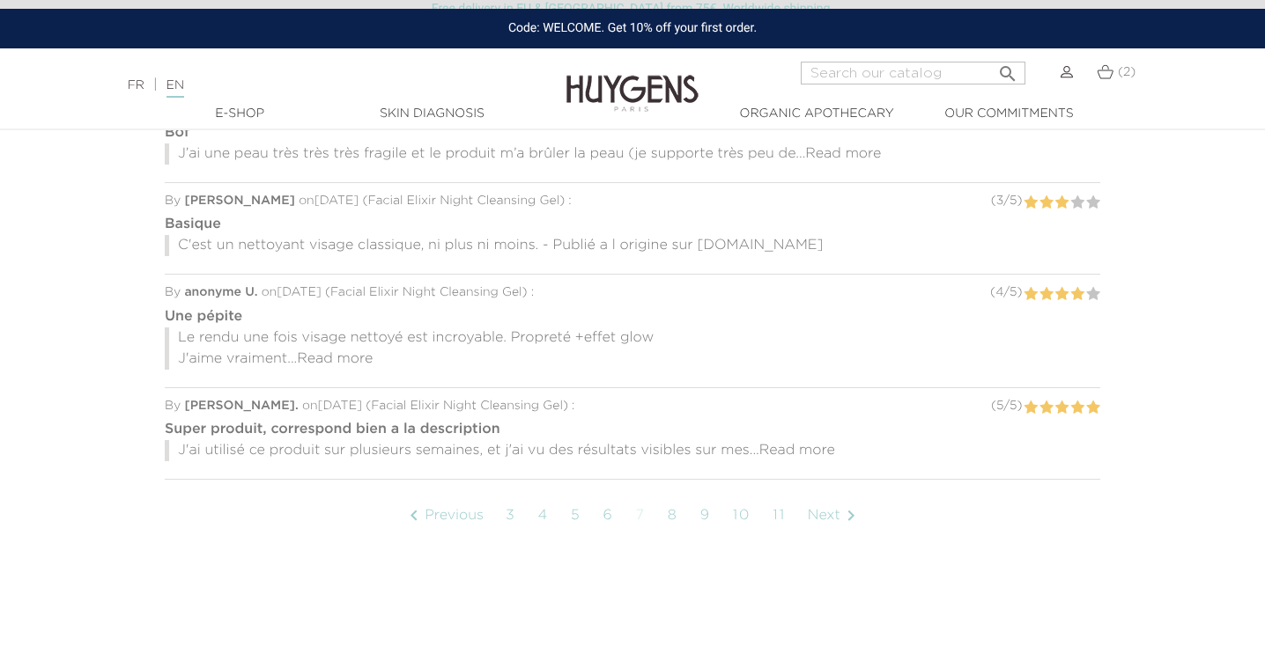
scroll to position [1289, 0]
click at [676, 509] on link "8" at bounding box center [673, 515] width 28 height 44
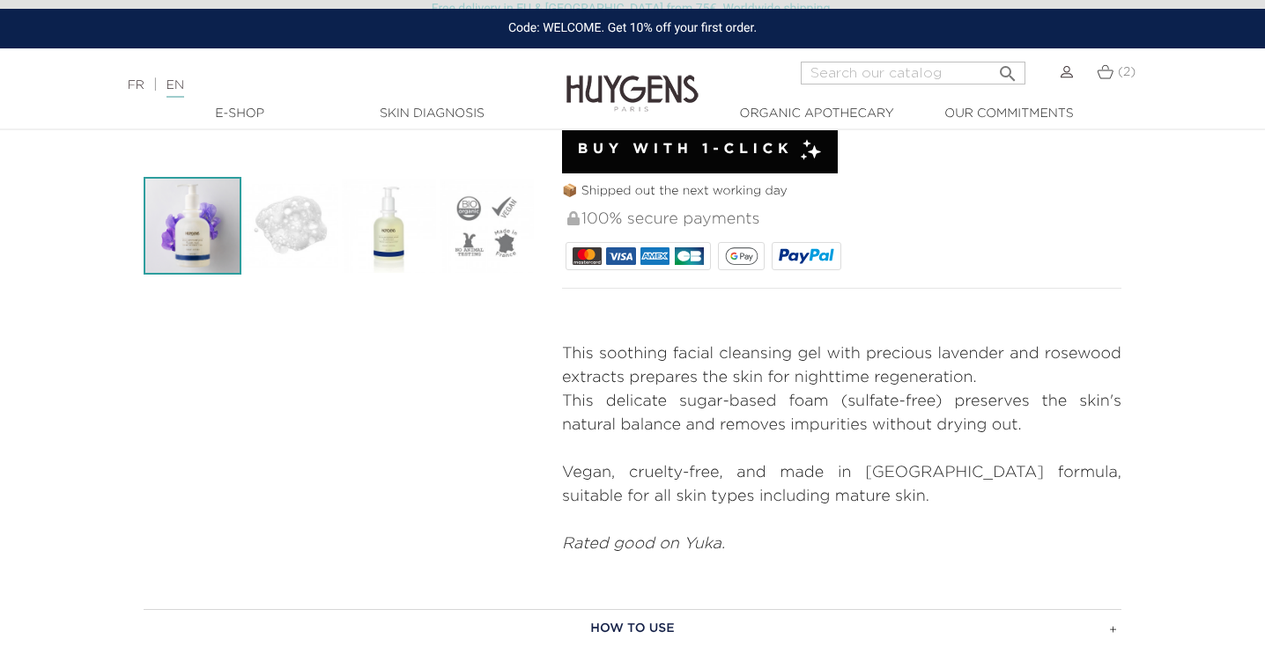
scroll to position [340, 0]
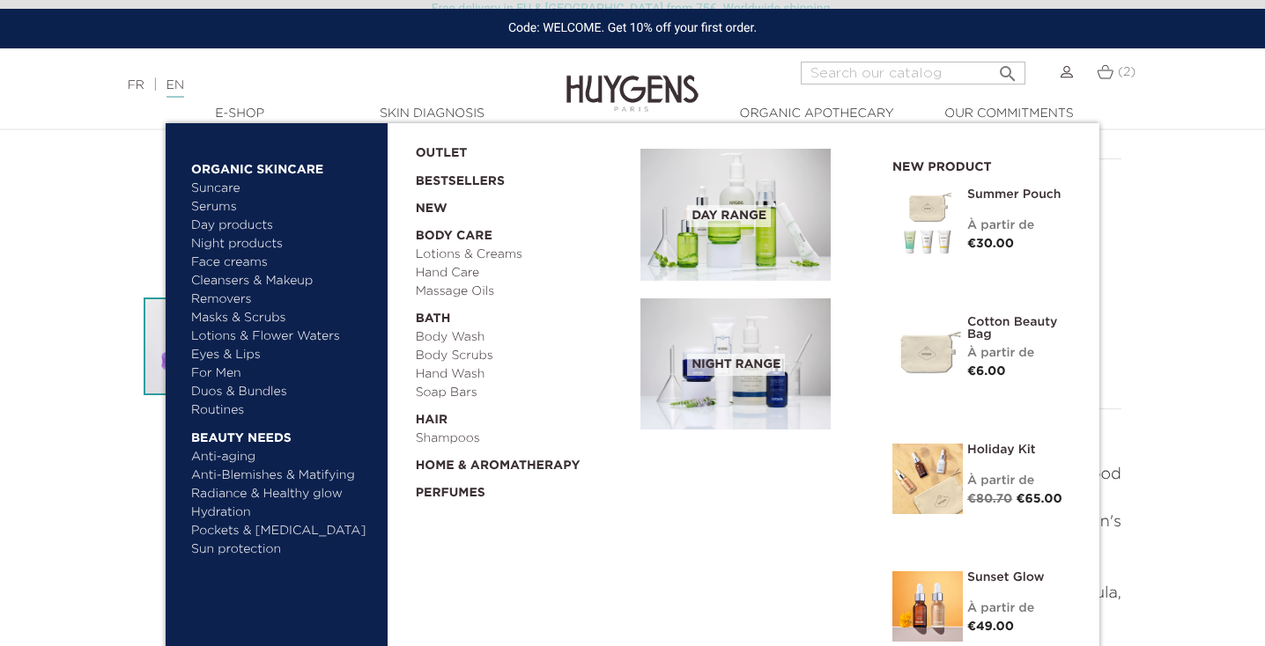
click at [207, 228] on link "Day products" at bounding box center [283, 226] width 184 height 18
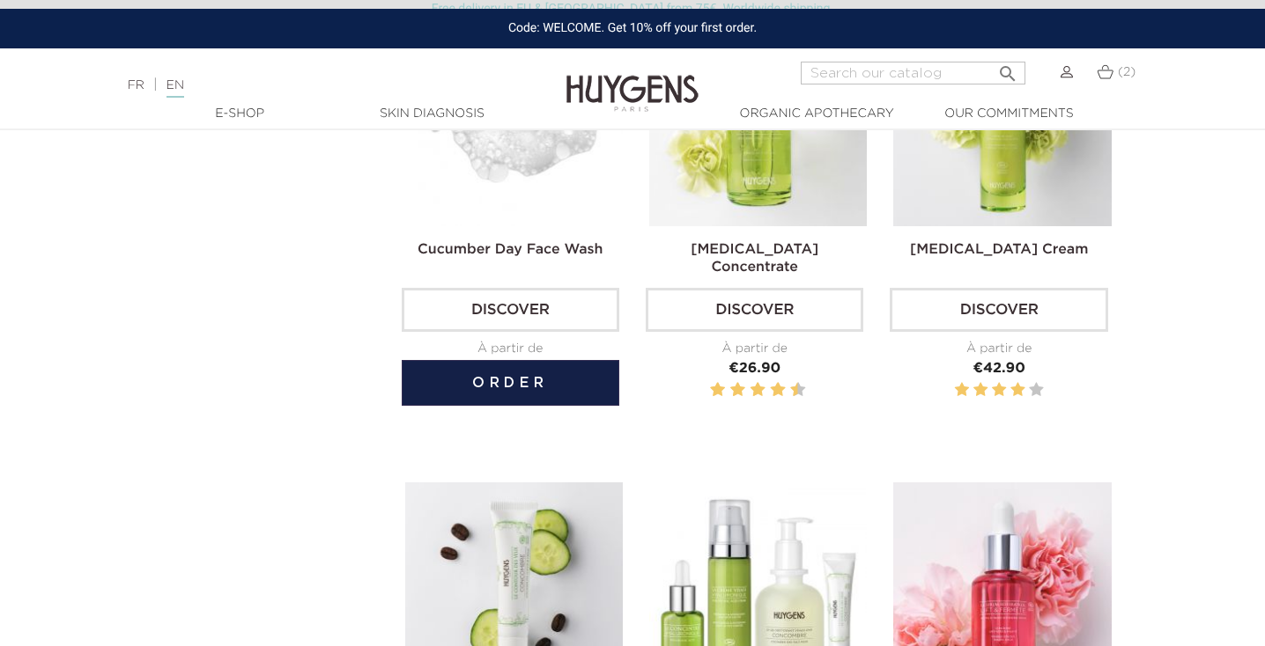
scroll to position [1147, 0]
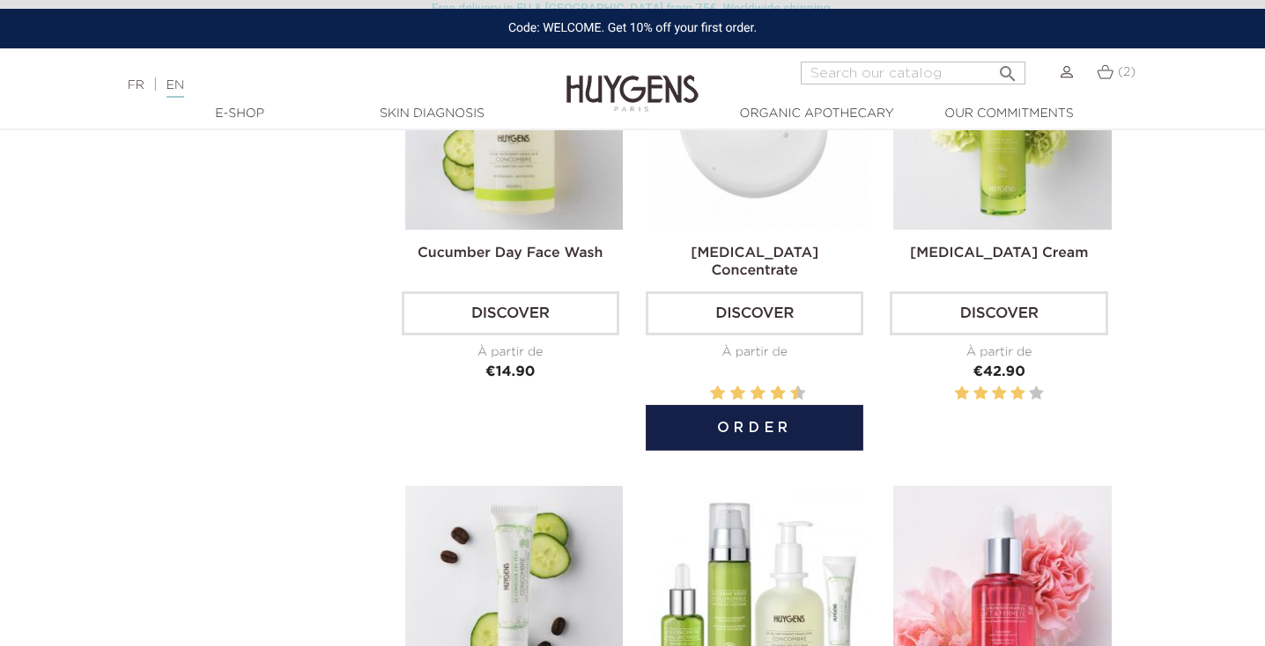
click at [744, 162] on img at bounding box center [758, 120] width 218 height 218
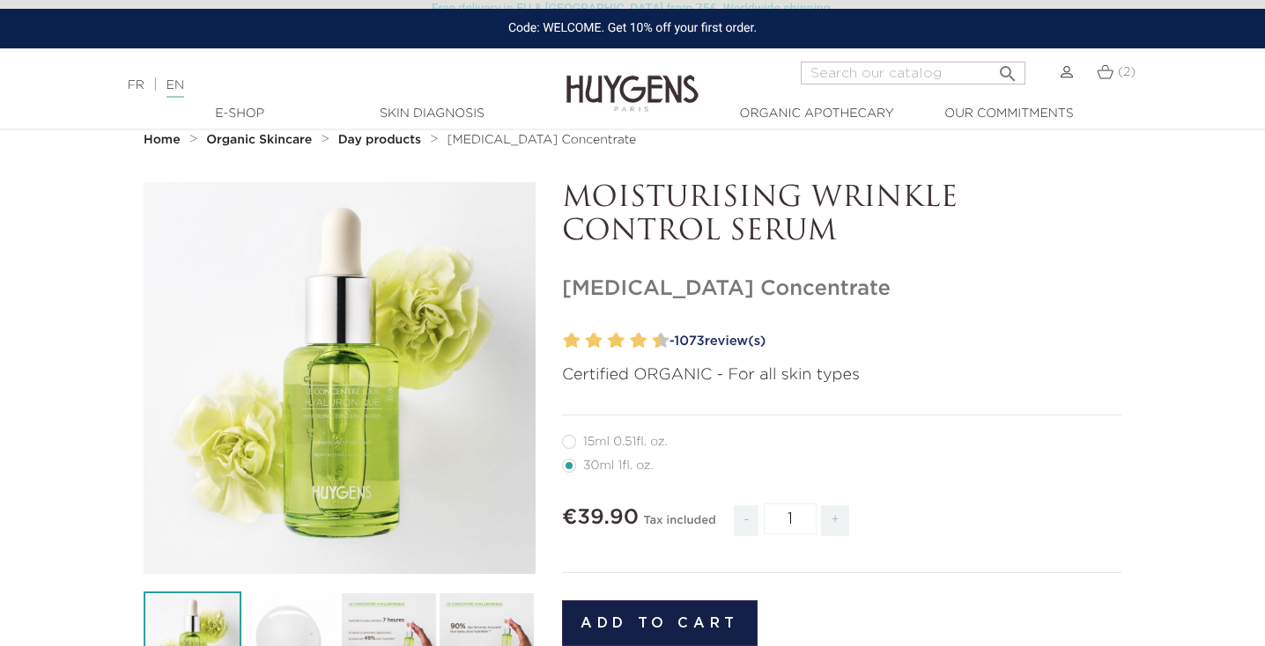
scroll to position [36, 0]
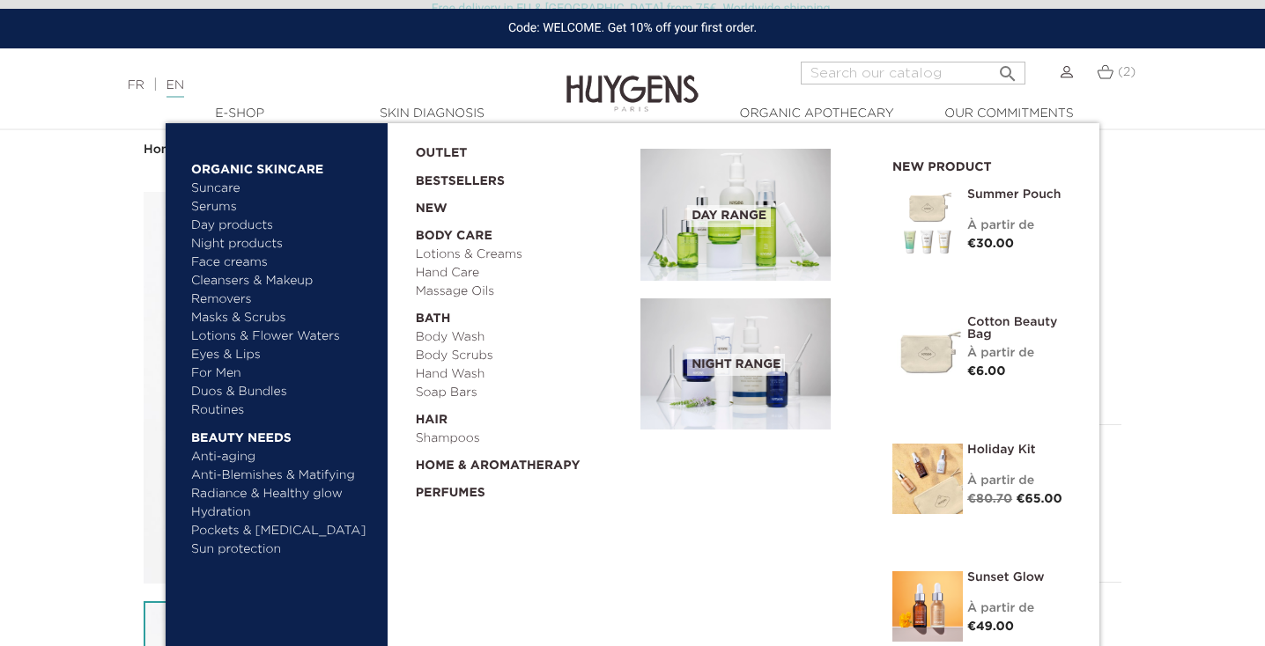
click at [235, 279] on link "Cleansers & Makeup Removers" at bounding box center [283, 290] width 184 height 37
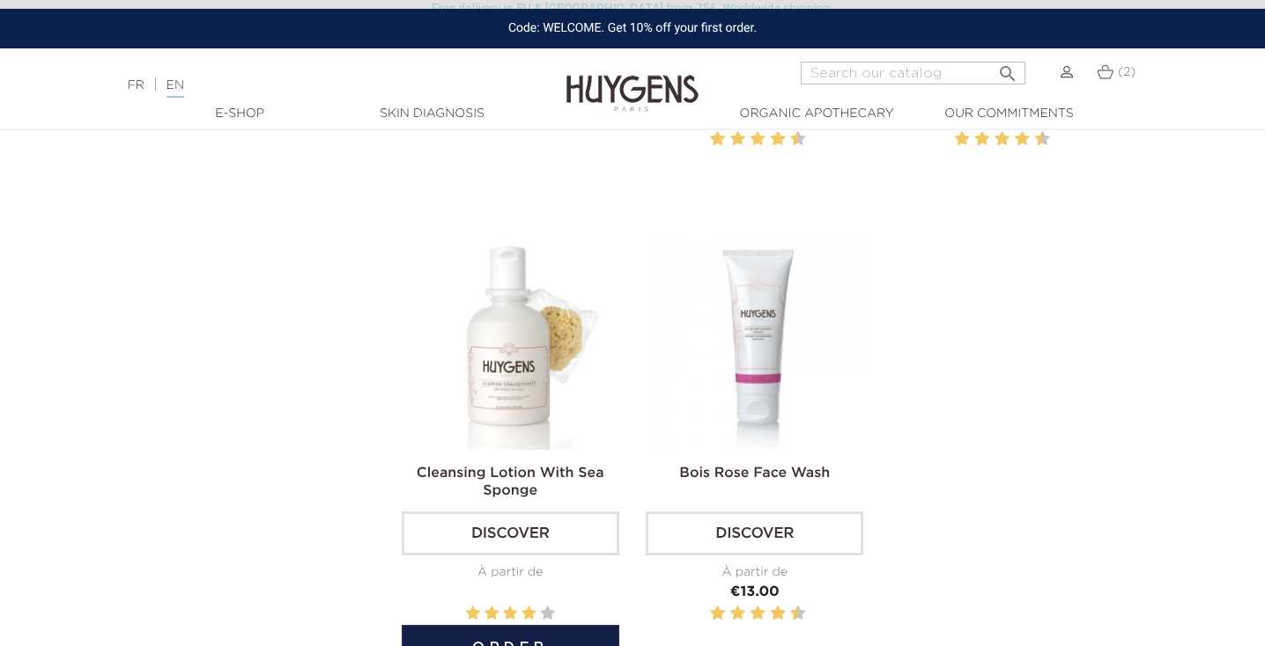
scroll to position [957, 0]
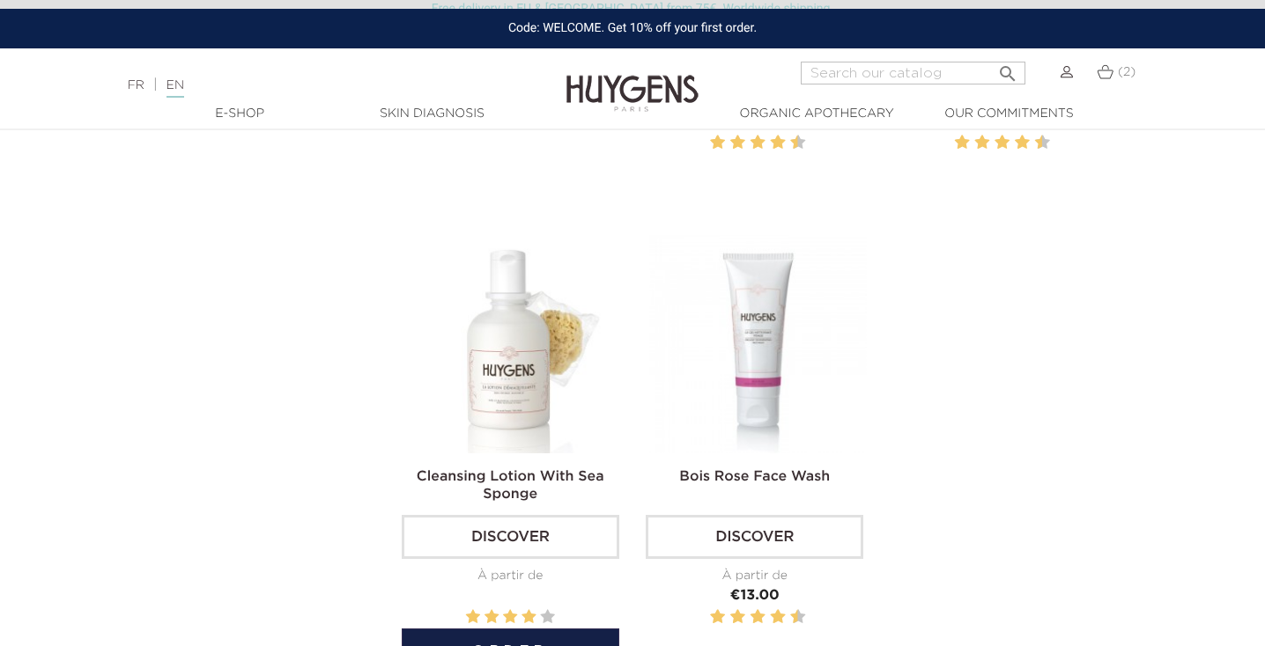
click at [515, 384] on img at bounding box center [514, 344] width 218 height 218
